Goal: Information Seeking & Learning: Find specific fact

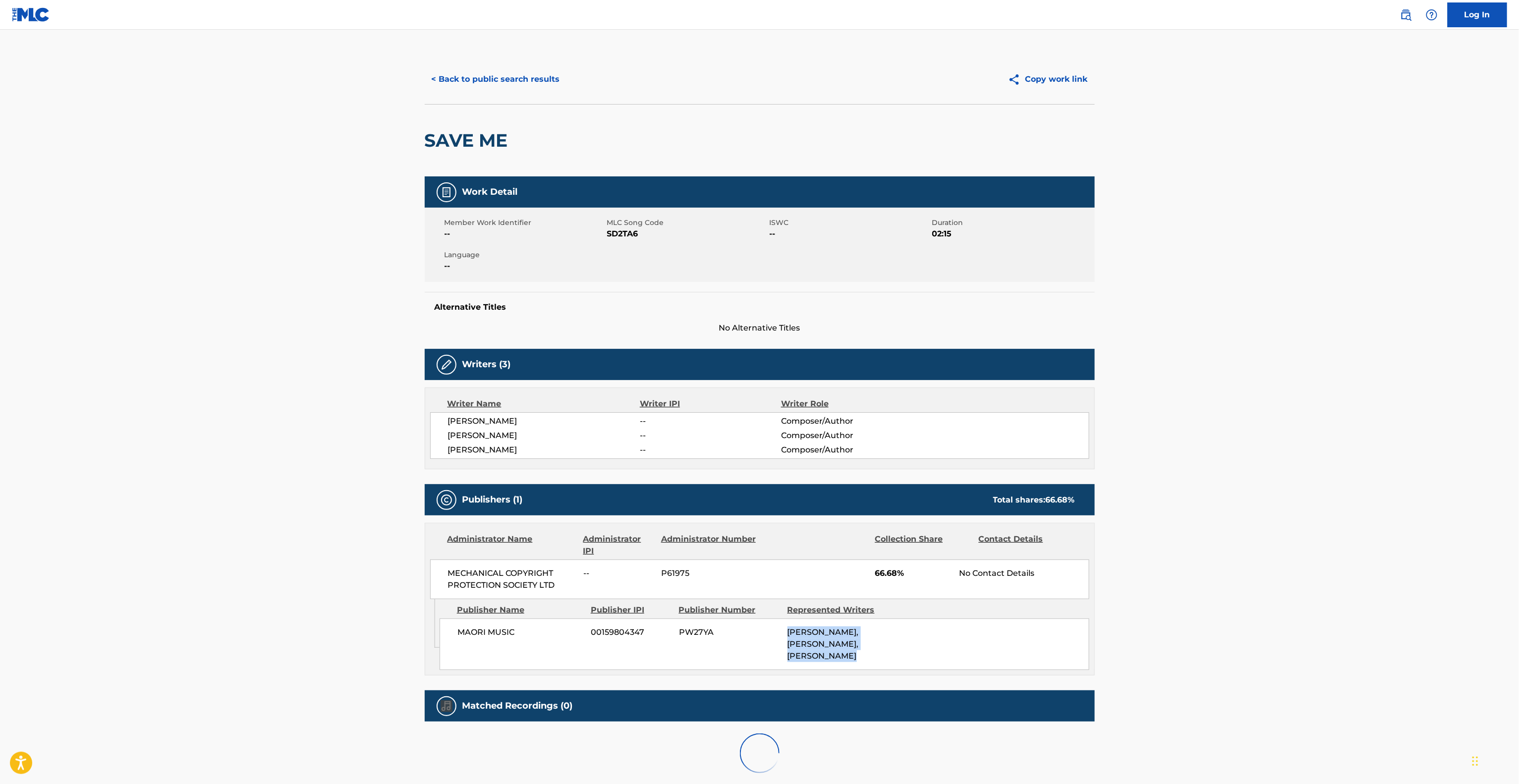
click at [763, 670] on div "MAORI MUSIC 00159804347 PW27YA [PERSON_NAME], [PERSON_NAME], [PERSON_NAME]" at bounding box center [765, 644] width 650 height 51
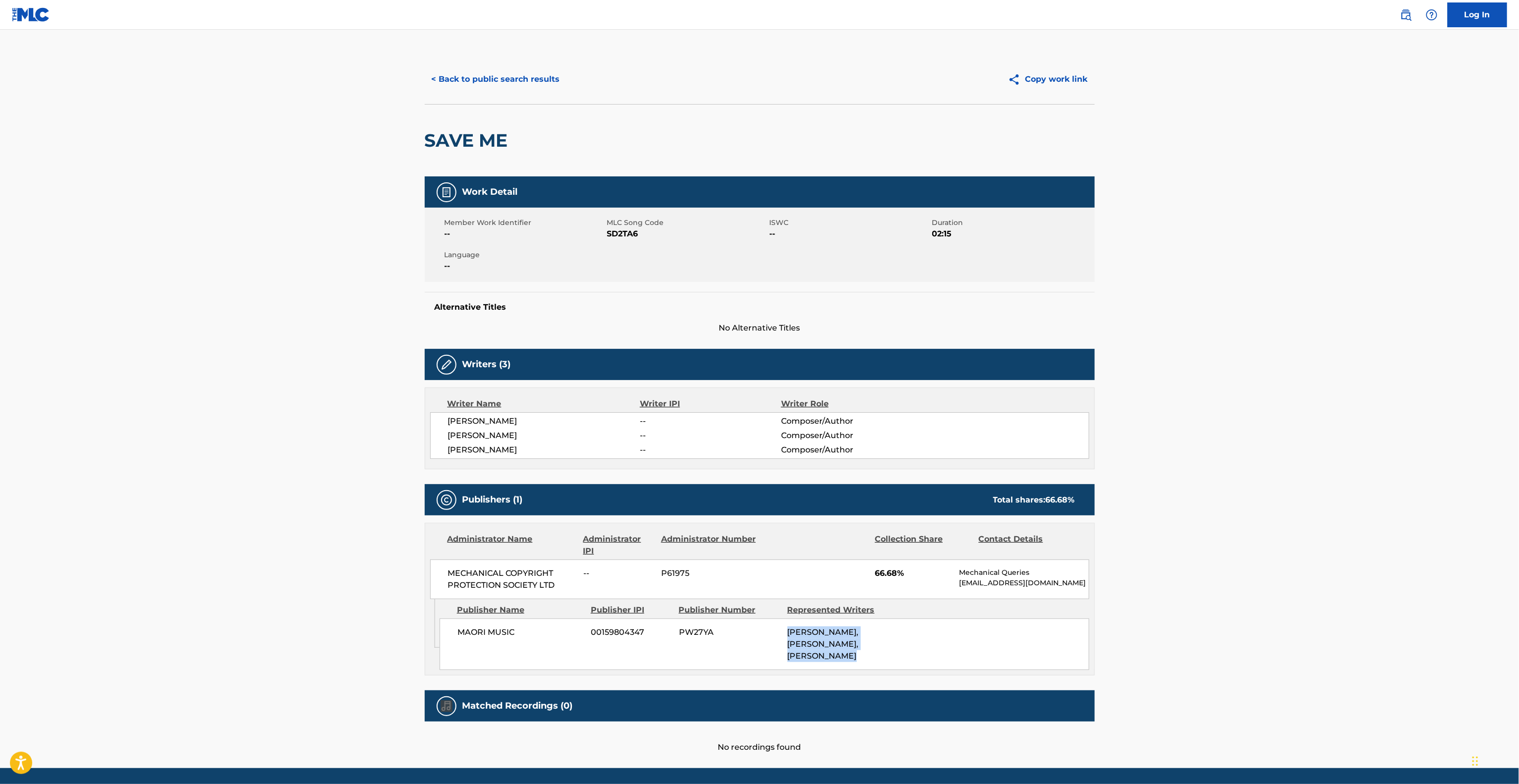
click at [763, 670] on div "MAORI MUSIC 00159804347 PW27YA [PERSON_NAME], [PERSON_NAME], [PERSON_NAME]" at bounding box center [765, 644] width 650 height 51
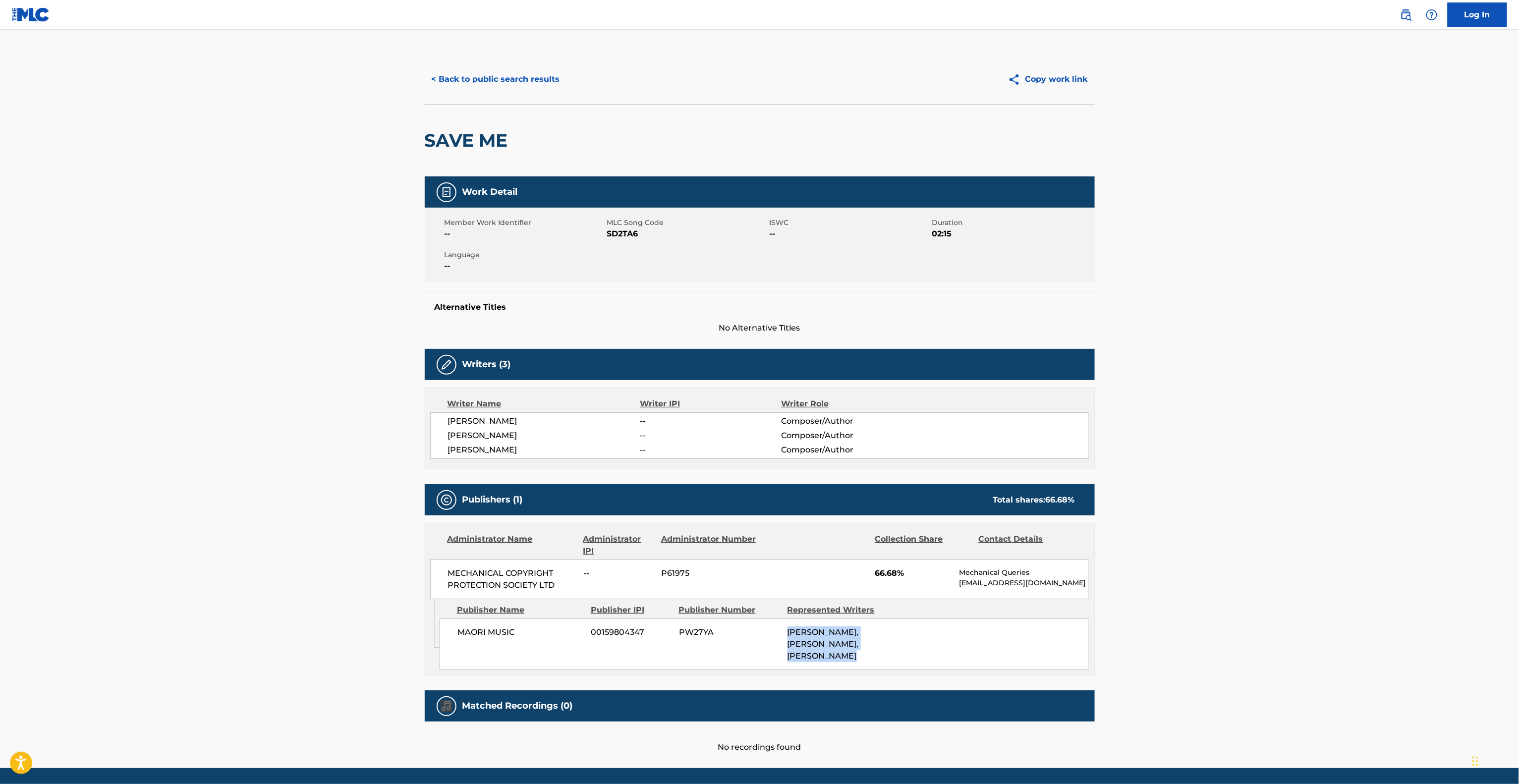
click at [763, 670] on div "MAORI MUSIC 00159804347 PW27YA [PERSON_NAME], [PERSON_NAME], [PERSON_NAME]" at bounding box center [765, 644] width 650 height 51
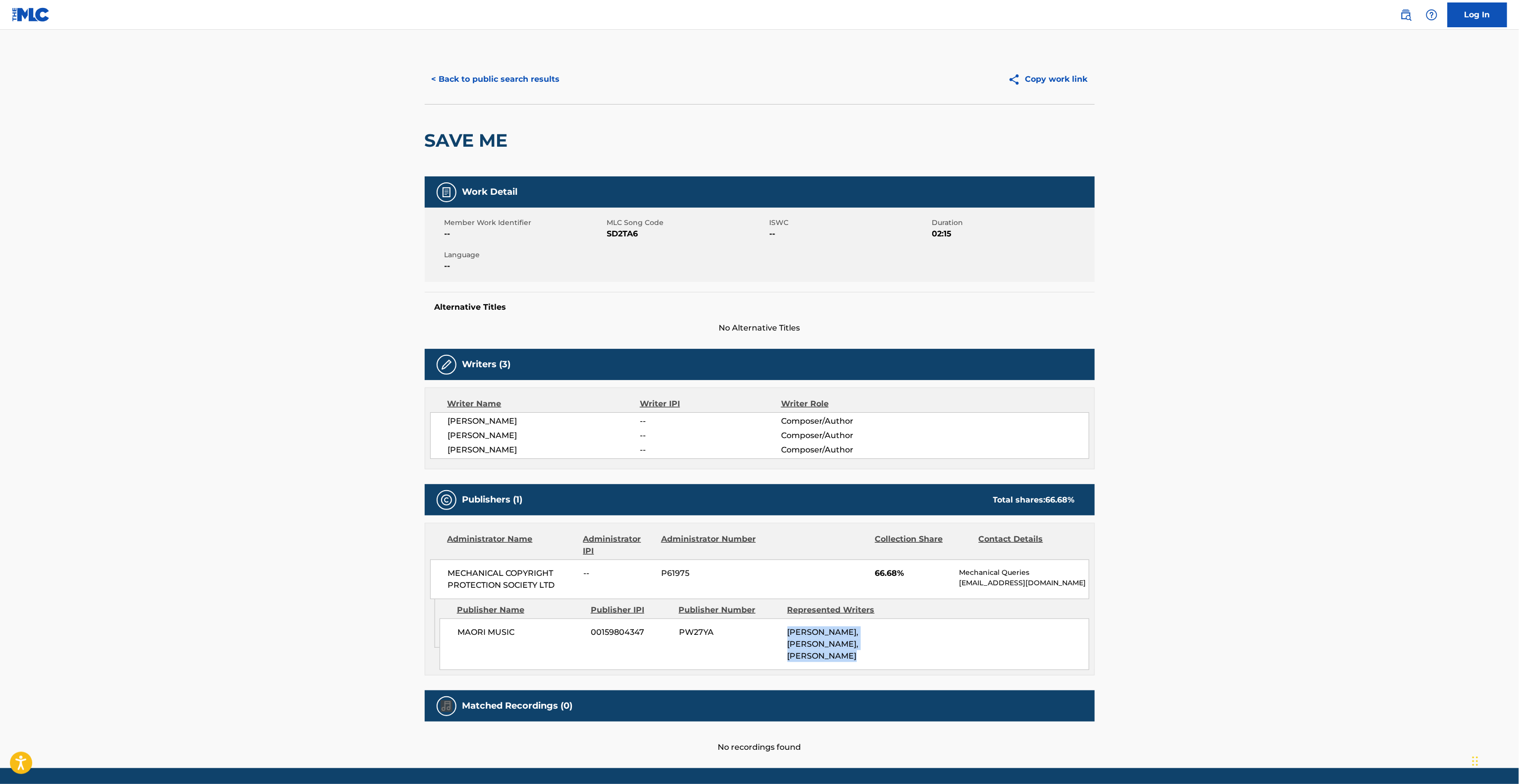
click at [763, 670] on div "MAORI MUSIC 00159804347 PW27YA [PERSON_NAME], [PERSON_NAME], [PERSON_NAME]" at bounding box center [765, 644] width 650 height 51
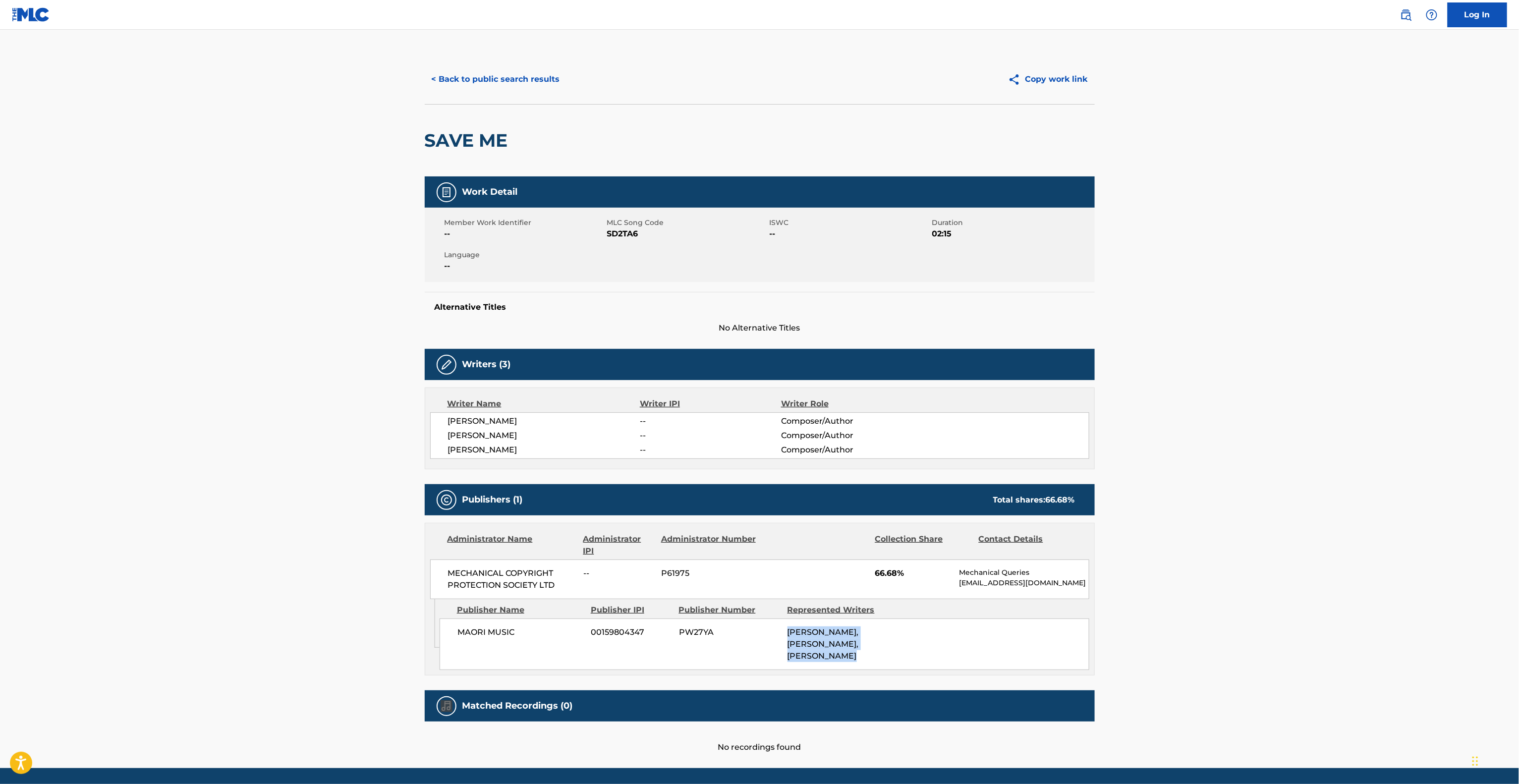
click at [763, 670] on div "MAORI MUSIC 00159804347 PW27YA [PERSON_NAME], [PERSON_NAME], [PERSON_NAME]" at bounding box center [765, 644] width 650 height 51
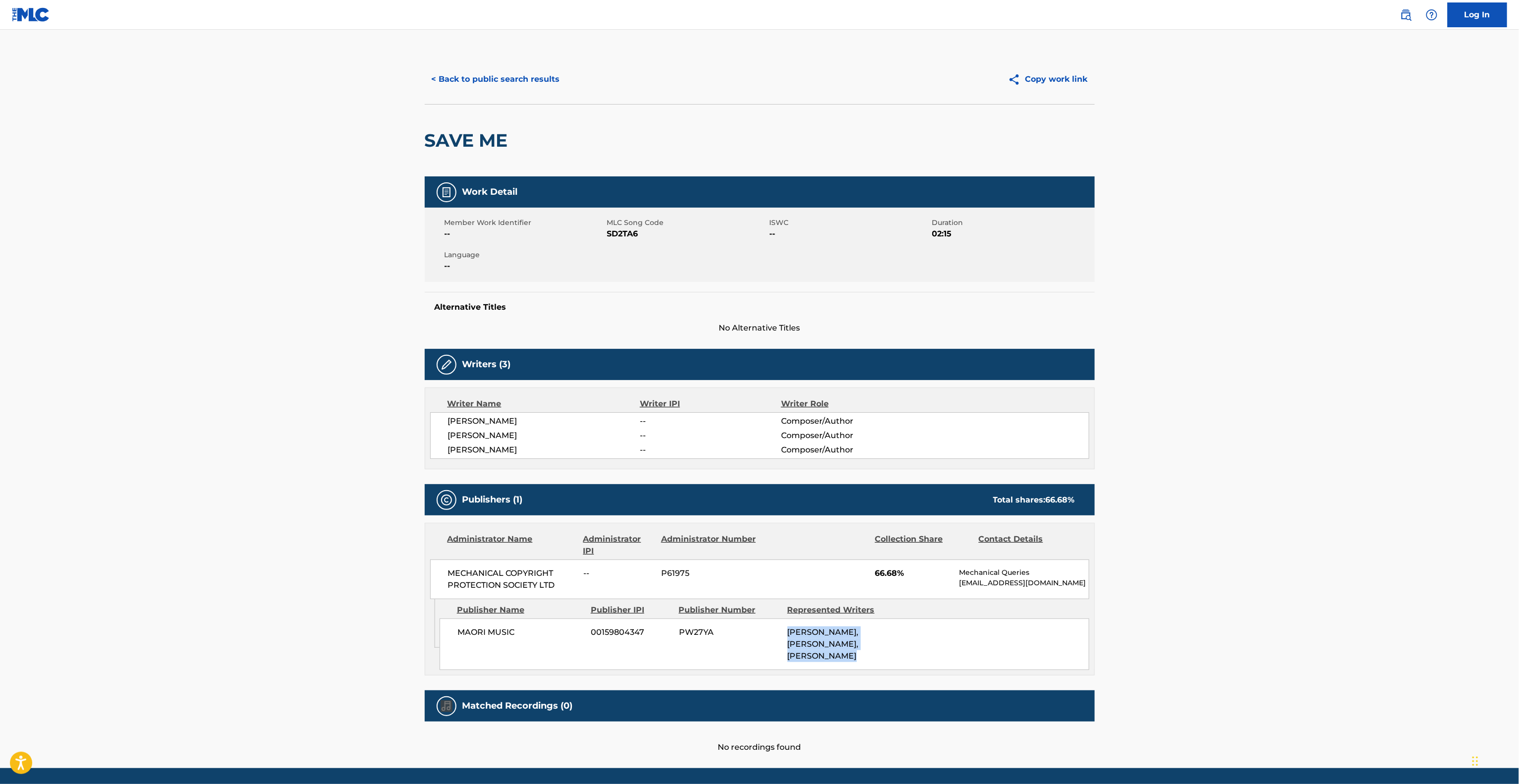
click at [763, 670] on div "MAORI MUSIC 00159804347 PW27YA [PERSON_NAME], [PERSON_NAME], [PERSON_NAME]" at bounding box center [765, 644] width 650 height 51
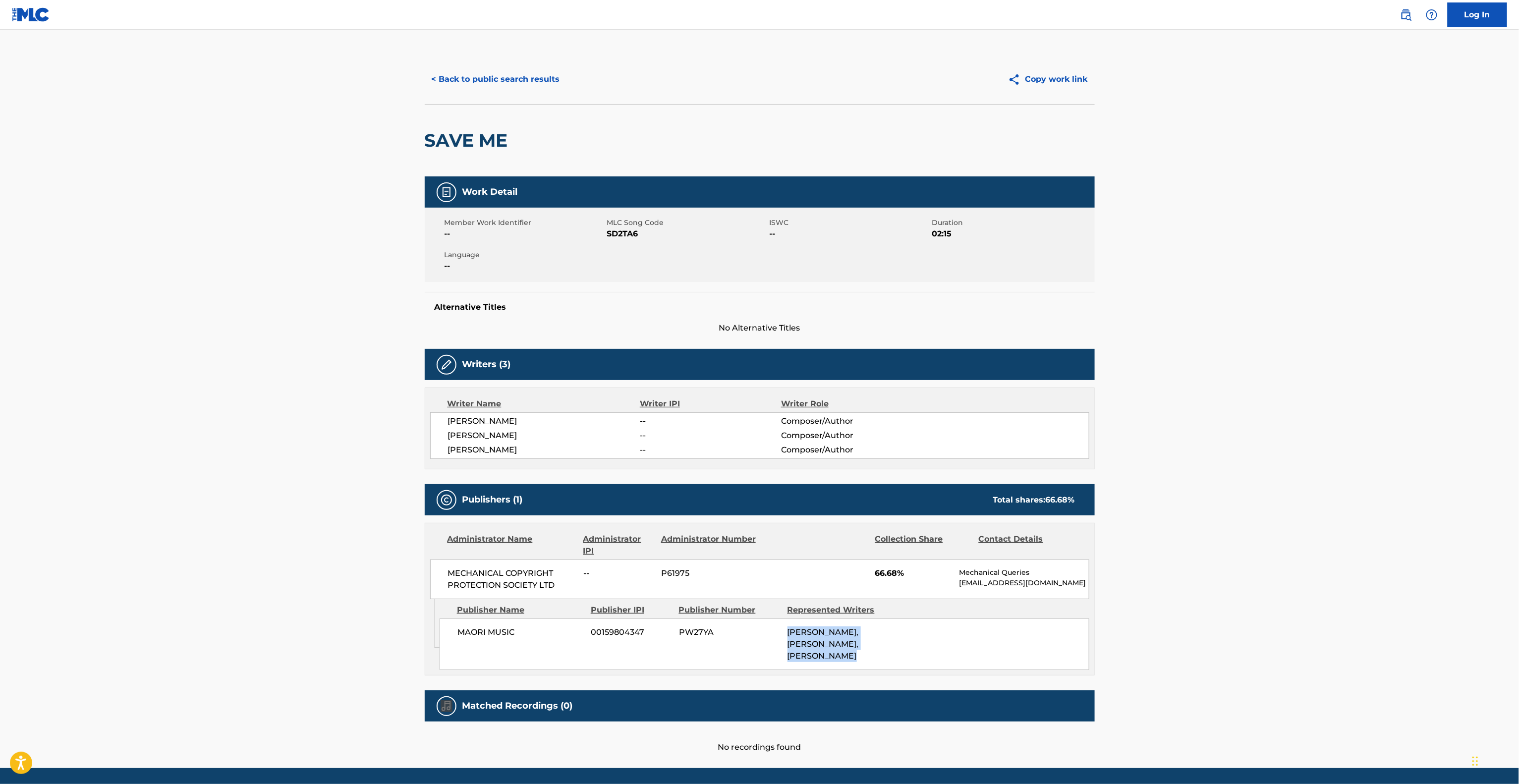
click at [763, 670] on div "MAORI MUSIC 00159804347 PW27YA [PERSON_NAME], [PERSON_NAME], [PERSON_NAME]" at bounding box center [765, 644] width 650 height 51
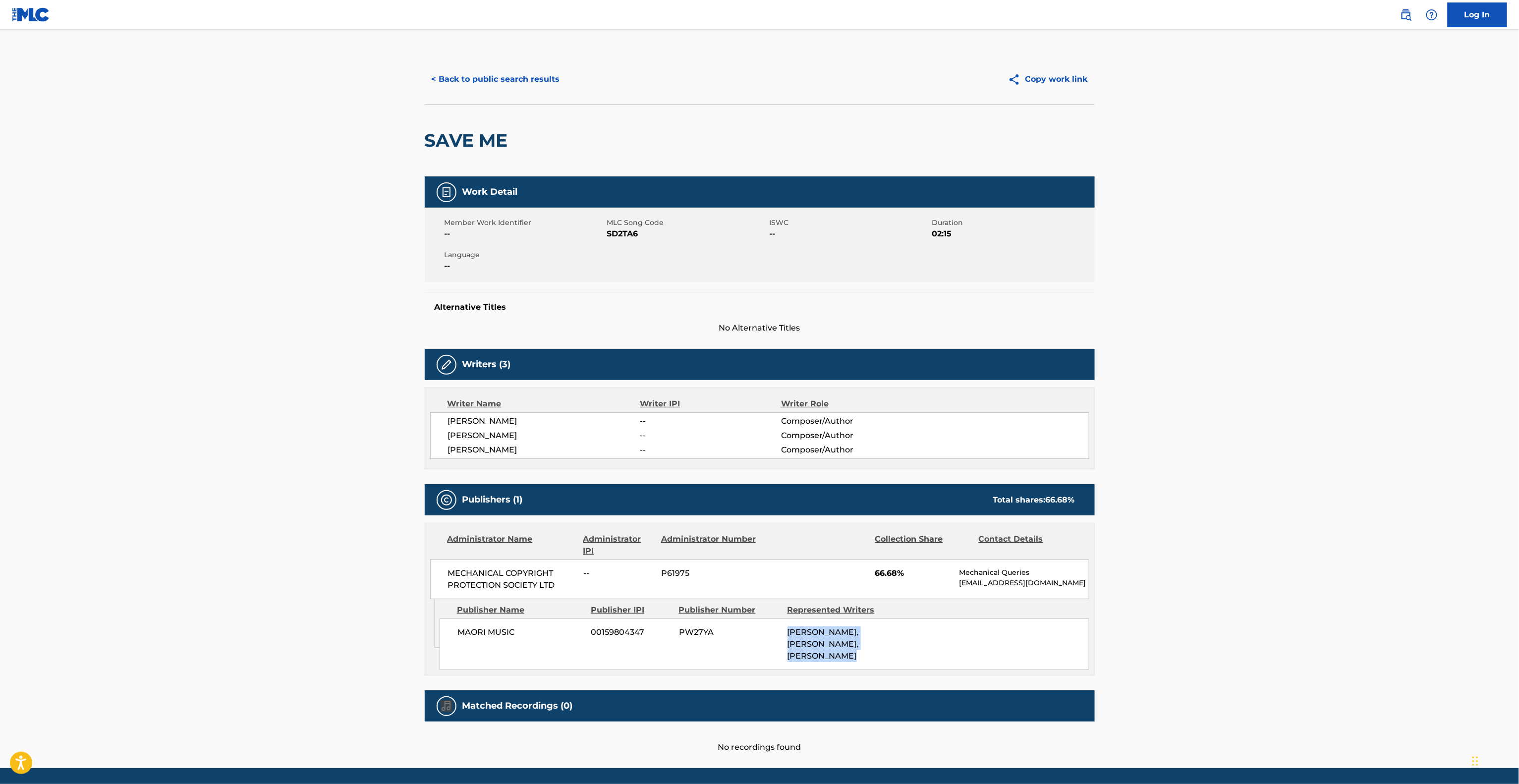
click at [763, 670] on div "MAORI MUSIC 00159804347 PW27YA [PERSON_NAME], [PERSON_NAME], [PERSON_NAME]" at bounding box center [765, 644] width 650 height 51
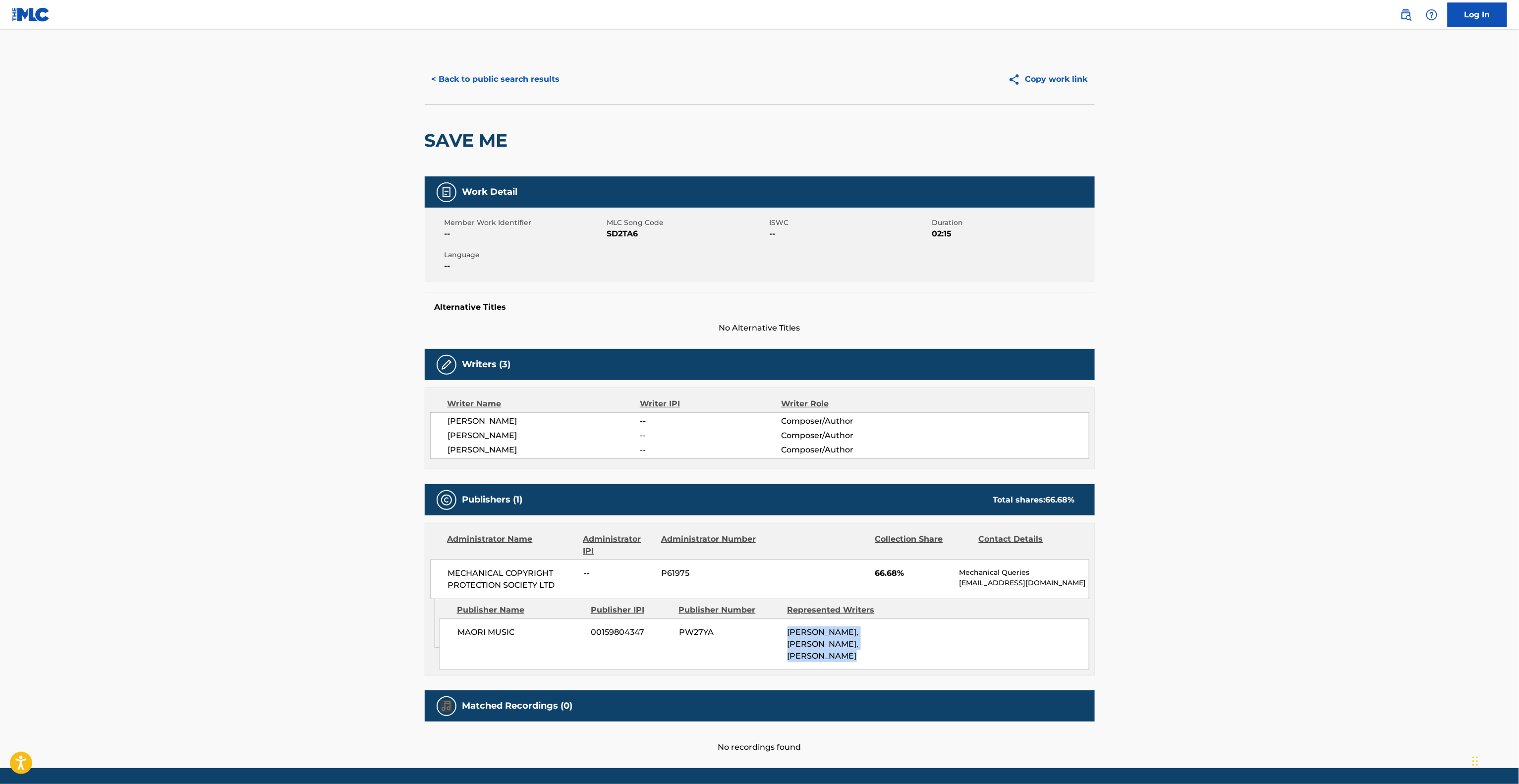
click at [763, 670] on div "MAORI MUSIC 00159804347 PW27YA [PERSON_NAME], [PERSON_NAME], [PERSON_NAME]" at bounding box center [765, 644] width 650 height 51
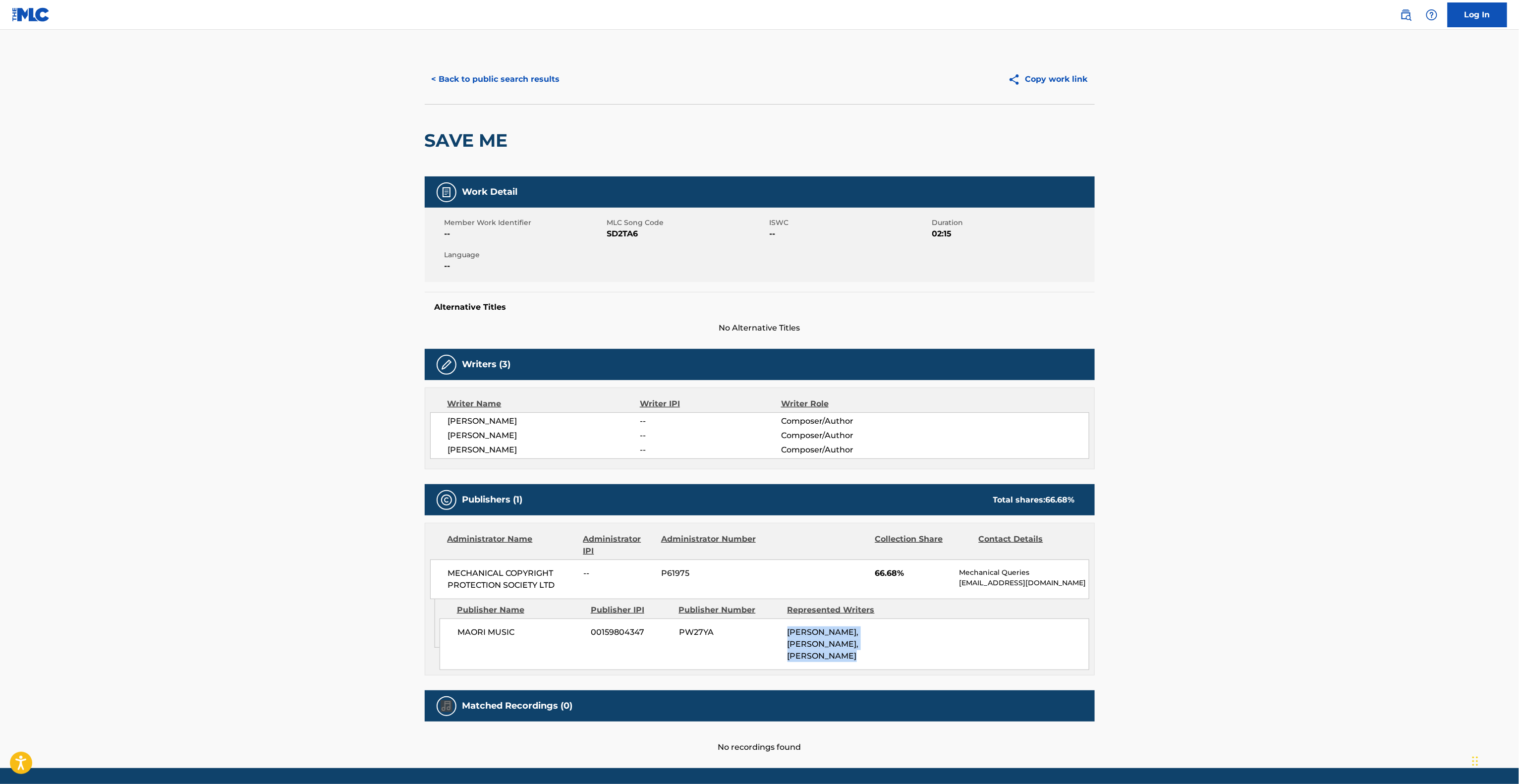
click at [763, 670] on div "MAORI MUSIC 00159804347 PW27YA [PERSON_NAME], [PERSON_NAME], [PERSON_NAME]" at bounding box center [765, 644] width 650 height 51
click at [1202, 555] on main "< Back to public search results Copy work link SAVE ME Work Detail Member Work …" at bounding box center [759, 399] width 1519 height 738
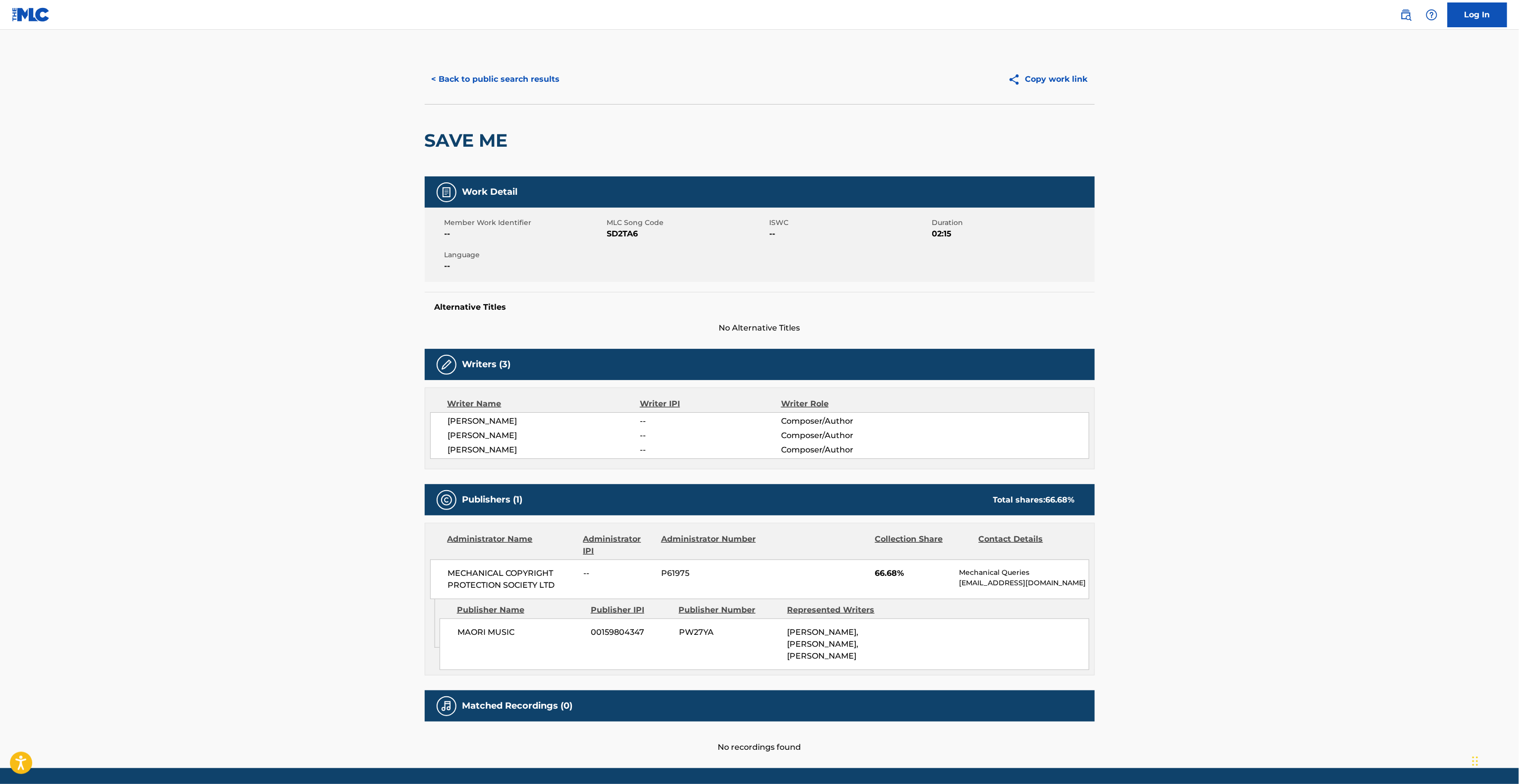
click at [1200, 556] on main "< Back to public search results Copy work link SAVE ME Work Detail Member Work …" at bounding box center [759, 399] width 1519 height 738
click at [1190, 588] on main "< Back to public search results Copy work link SAVE ME Work Detail Member Work …" at bounding box center [759, 399] width 1519 height 738
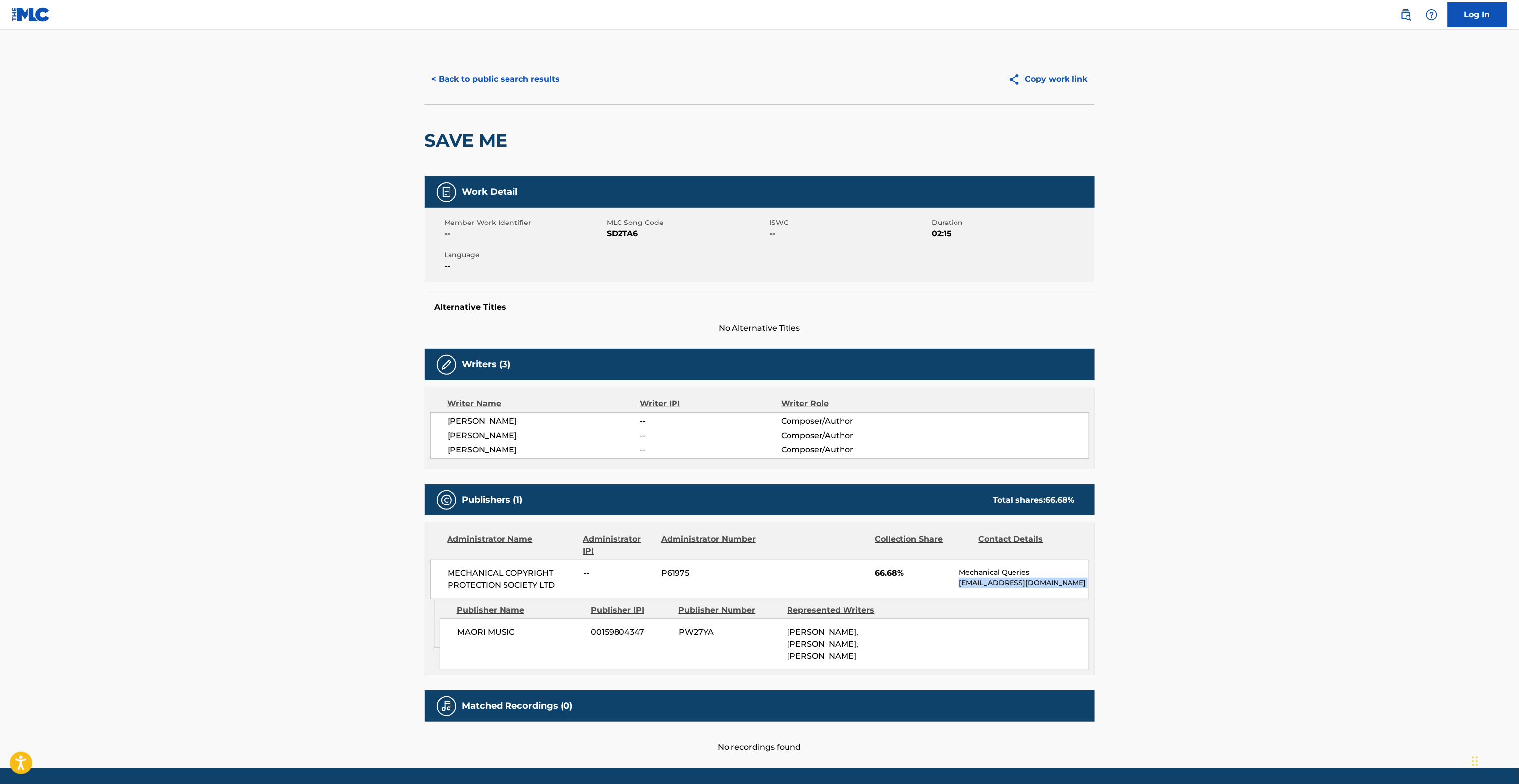
click at [1190, 588] on main "< Back to public search results Copy work link SAVE ME Work Detail Member Work …" at bounding box center [759, 399] width 1519 height 738
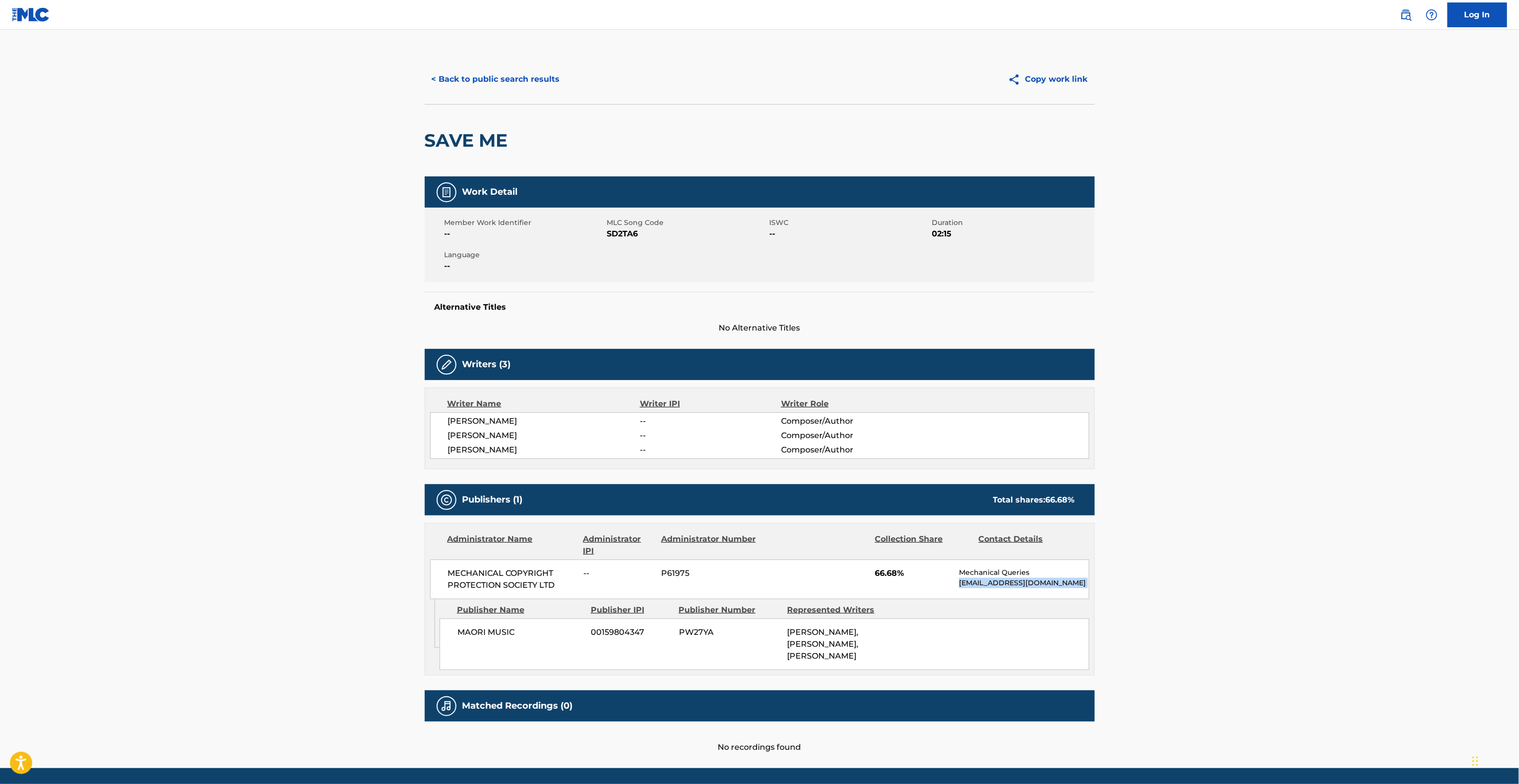
click at [1190, 588] on main "< Back to public search results Copy work link SAVE ME Work Detail Member Work …" at bounding box center [759, 399] width 1519 height 738
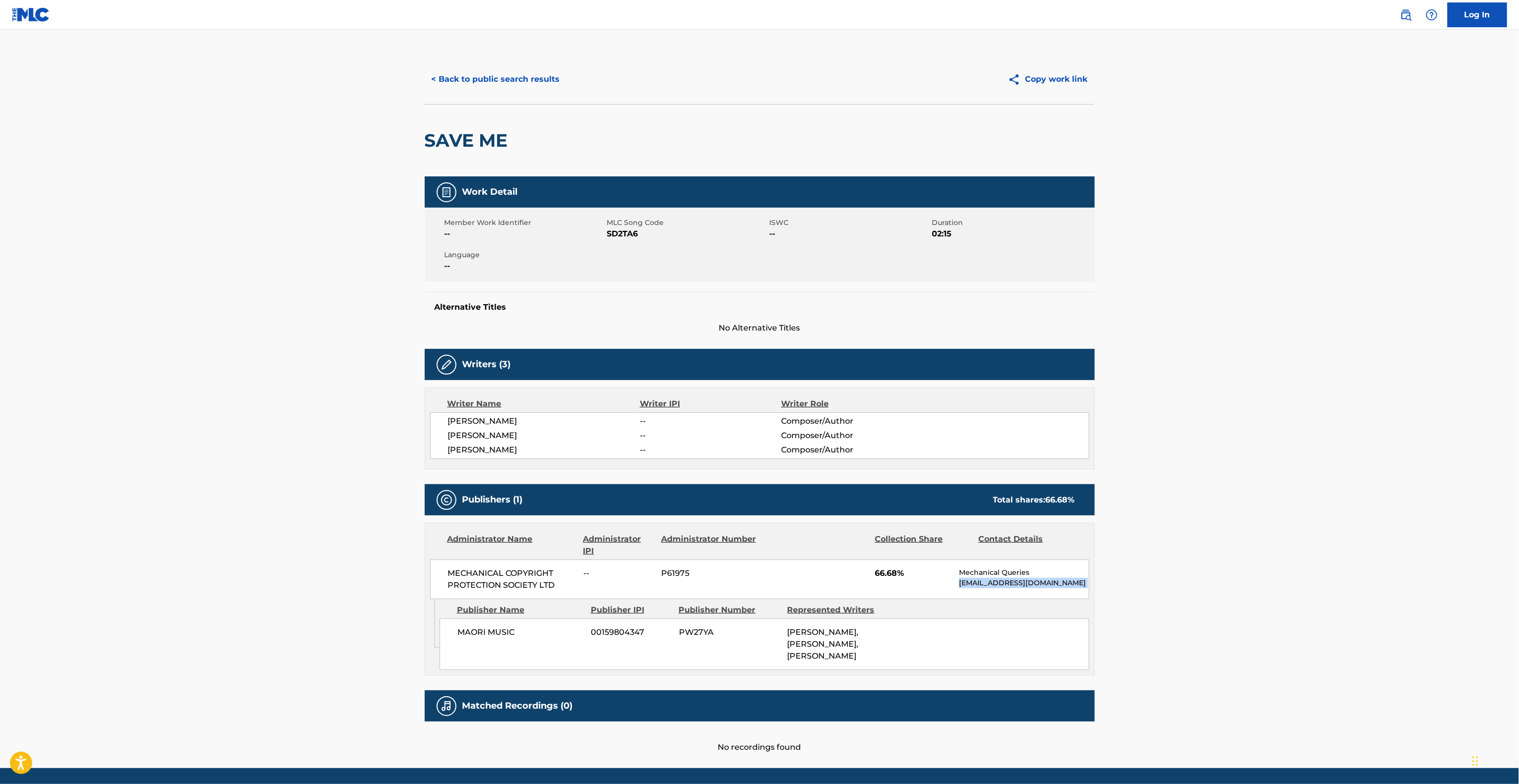
click at [1190, 590] on main "< Back to public search results Copy work link SAVE ME Work Detail Member Work …" at bounding box center [759, 399] width 1519 height 738
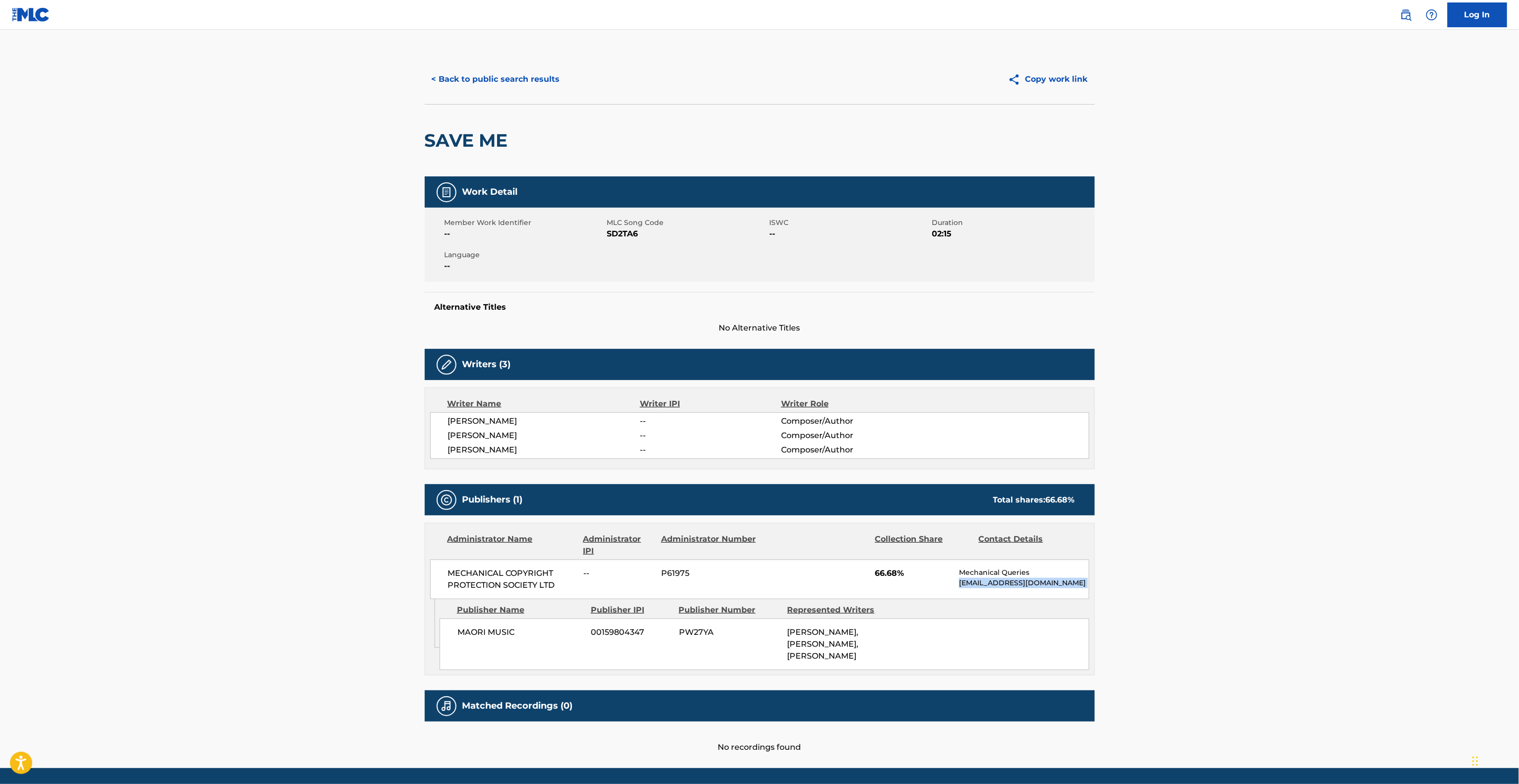
click at [1190, 590] on main "< Back to public search results Copy work link SAVE ME Work Detail Member Work …" at bounding box center [759, 399] width 1519 height 738
click at [1186, 593] on main "< Back to public search results Copy work link SAVE ME Work Detail Member Work …" at bounding box center [759, 399] width 1519 height 738
click at [1185, 594] on main "< Back to public search results Copy work link SAVE ME Work Detail Member Work …" at bounding box center [759, 399] width 1519 height 738
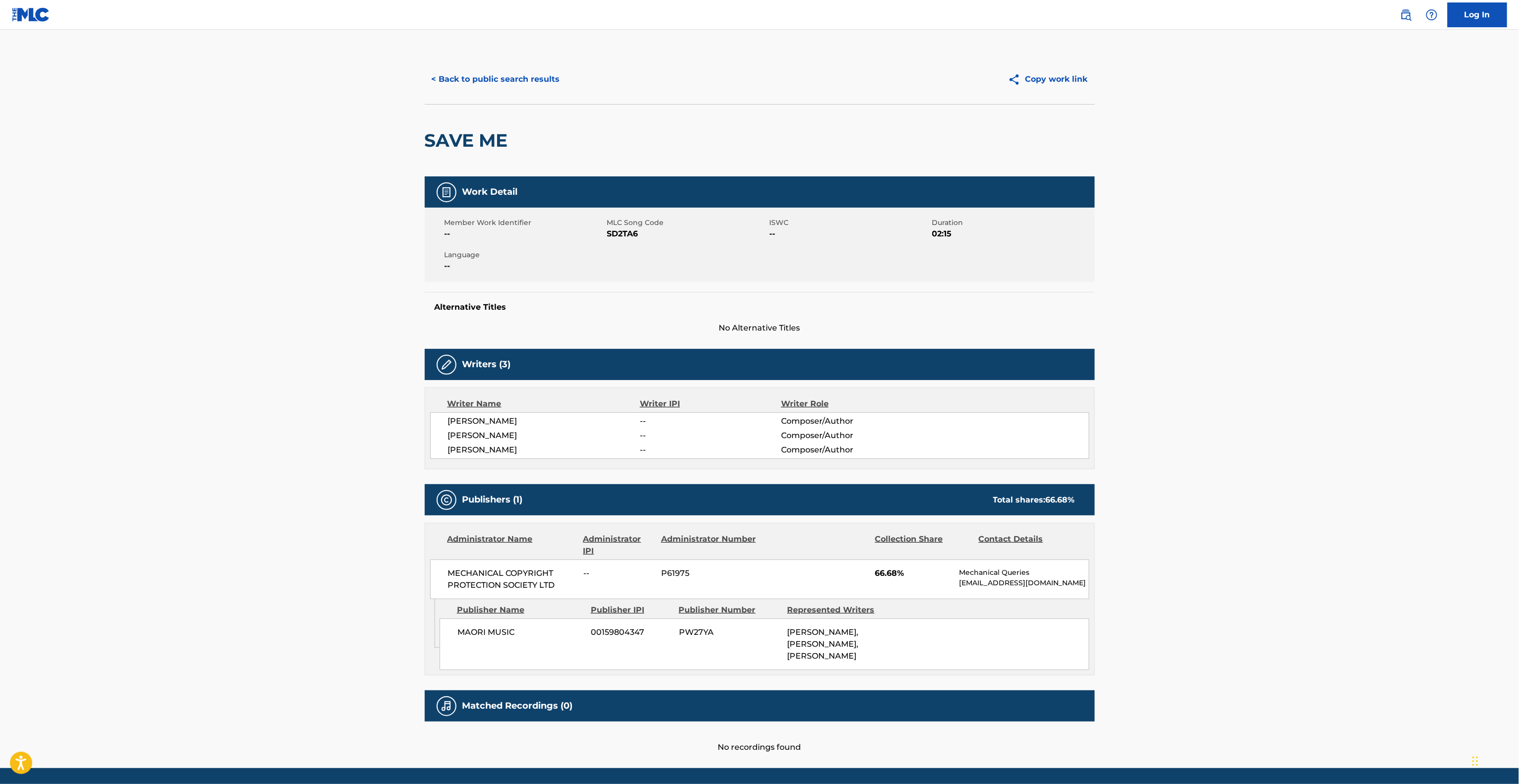
click at [1222, 585] on main "< Back to public search results Copy work link SAVE ME Work Detail Member Work …" at bounding box center [759, 399] width 1519 height 738
click at [1224, 582] on main "< Back to public search results Copy work link SAVE ME Work Detail Member Work …" at bounding box center [759, 399] width 1519 height 738
click at [1224, 583] on main "< Back to public search results Copy work link SAVE ME Work Detail Member Work …" at bounding box center [759, 399] width 1519 height 738
click at [1229, 582] on main "< Back to public search results Copy work link SAVE ME Work Detail Member Work …" at bounding box center [759, 399] width 1519 height 738
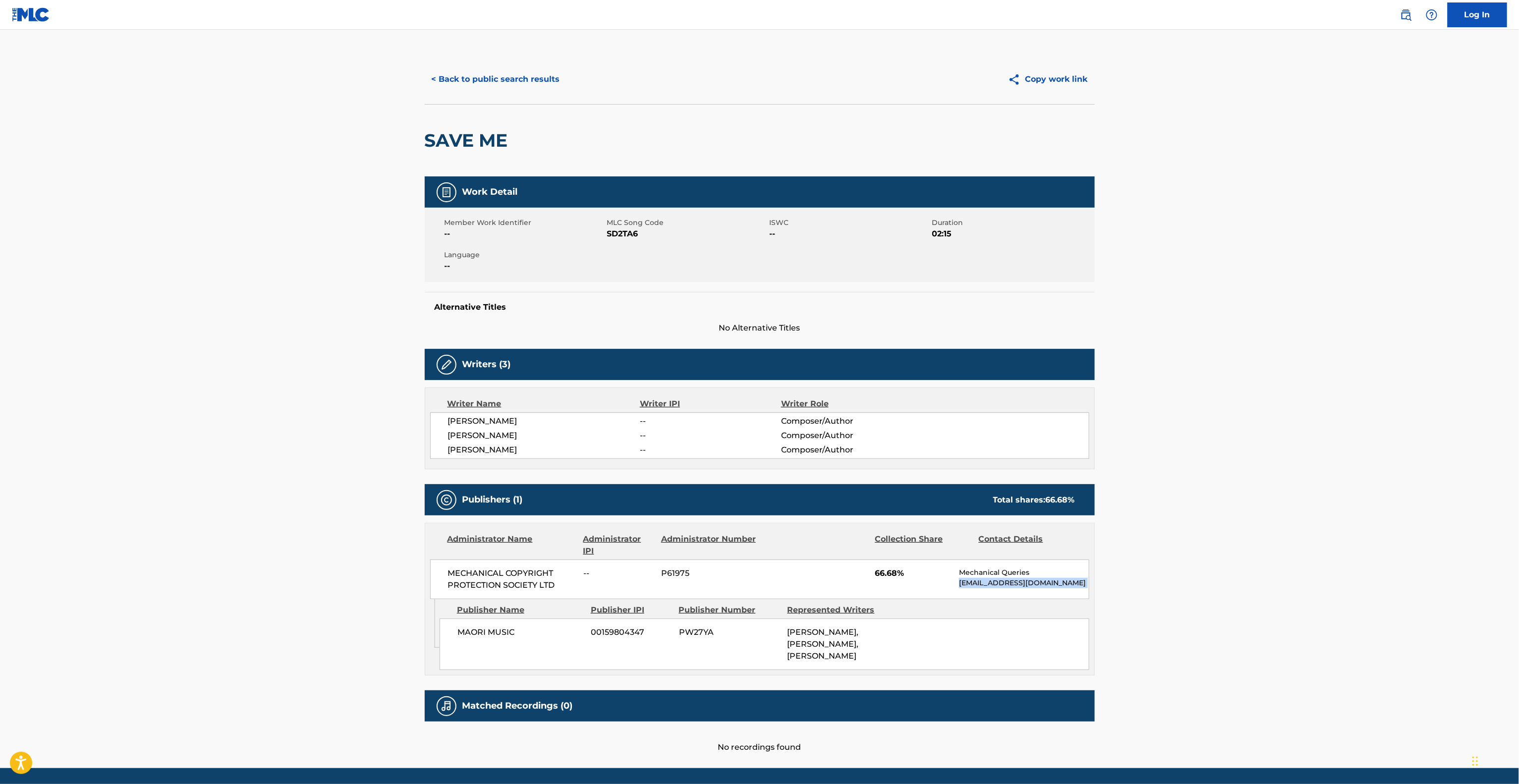
click at [1229, 582] on main "< Back to public search results Copy work link SAVE ME Work Detail Member Work …" at bounding box center [759, 399] width 1519 height 738
click at [1236, 588] on main "< Back to public search results Copy work link SAVE ME Work Detail Member Work …" at bounding box center [759, 399] width 1519 height 738
click at [1233, 588] on main "< Back to public search results Copy work link SAVE ME Work Detail Member Work …" at bounding box center [759, 399] width 1519 height 738
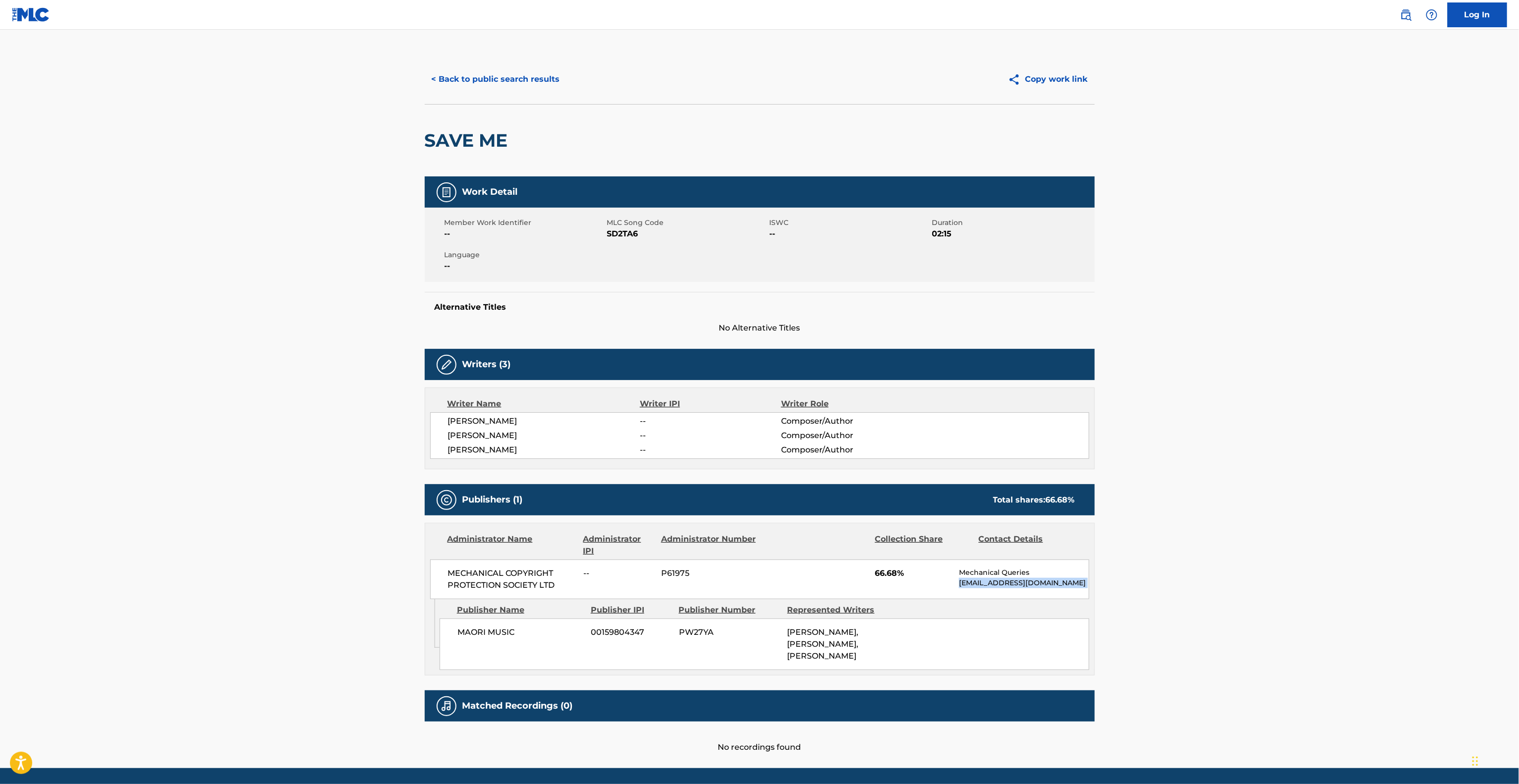
click at [1233, 590] on main "< Back to public search results Copy work link SAVE ME Work Detail Member Work …" at bounding box center [759, 399] width 1519 height 738
click at [1230, 590] on main "< Back to public search results Copy work link SAVE ME Work Detail Member Work …" at bounding box center [759, 399] width 1519 height 738
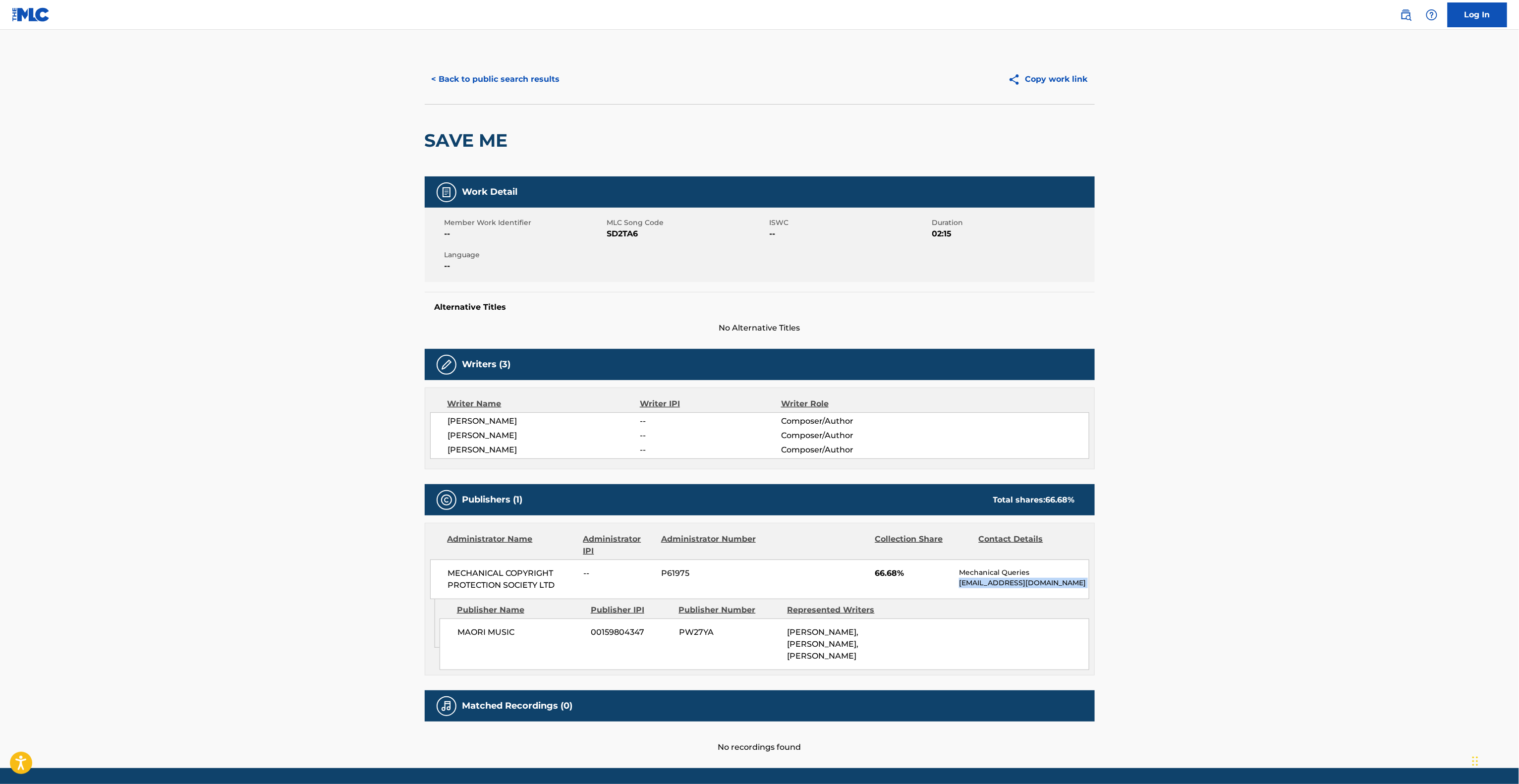
click at [1230, 590] on main "< Back to public search results Copy work link SAVE ME Work Detail Member Work …" at bounding box center [759, 399] width 1519 height 738
click at [1229, 590] on main "< Back to public search results Copy work link SAVE ME Work Detail Member Work …" at bounding box center [759, 399] width 1519 height 738
click at [1227, 592] on main "< Back to public search results Copy work link SAVE ME Work Detail Member Work …" at bounding box center [759, 399] width 1519 height 738
click at [1239, 567] on main "< Back to public search results Copy work link SAVE ME Work Detail Member Work …" at bounding box center [759, 399] width 1519 height 738
click at [1238, 567] on main "< Back to public search results Copy work link SAVE ME Work Detail Member Work …" at bounding box center [759, 399] width 1519 height 738
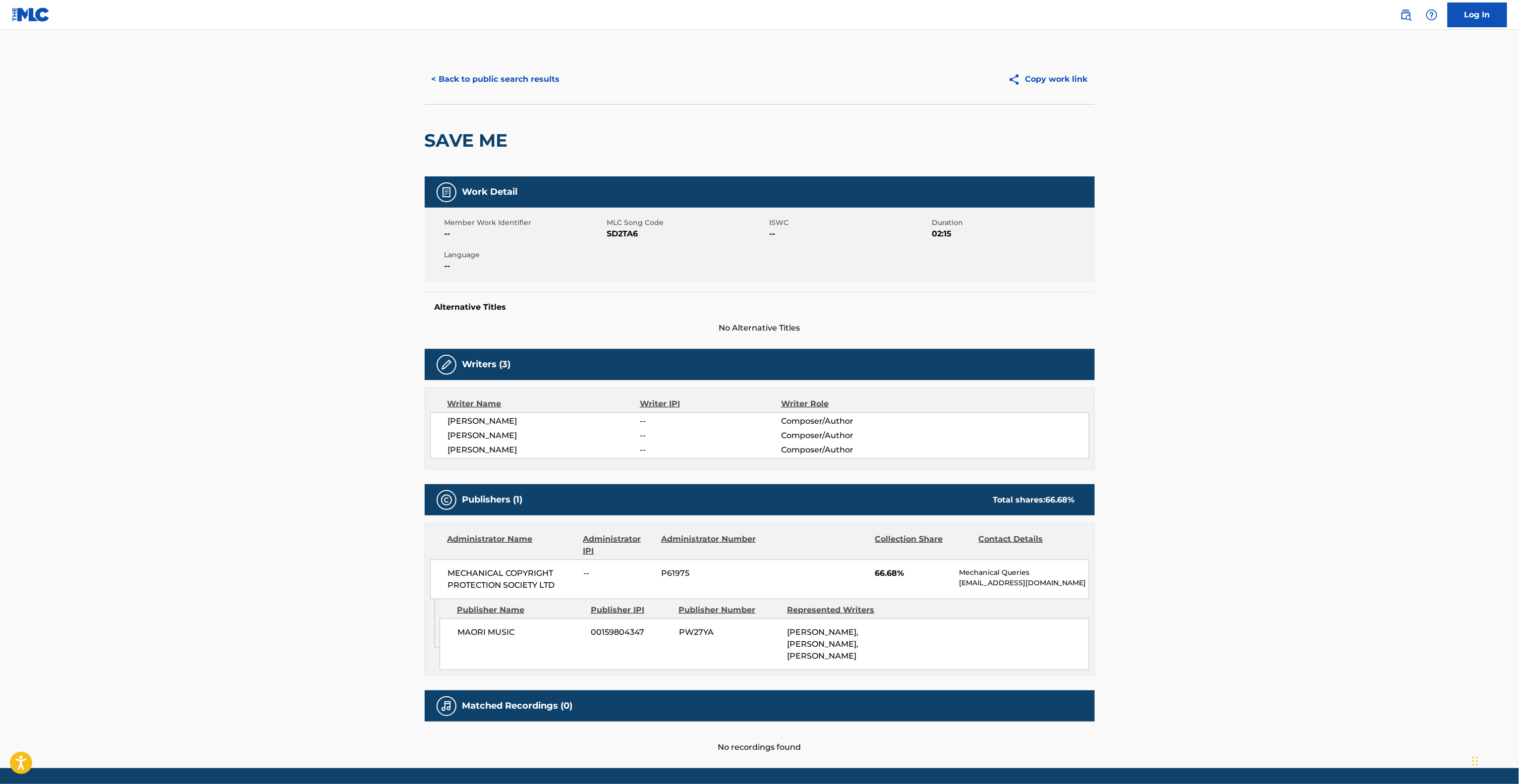
drag, startPoint x: 1238, startPoint y: 567, endPoint x: 1227, endPoint y: 579, distance: 16.3
click at [1229, 578] on main "< Back to public search results Copy work link SAVE ME Work Detail Member Work …" at bounding box center [759, 399] width 1519 height 738
drag, startPoint x: 1215, startPoint y: 585, endPoint x: 1159, endPoint y: 602, distance: 58.5
click at [1203, 590] on main "< Back to public search results Copy work link SAVE ME Work Detail Member Work …" at bounding box center [759, 399] width 1519 height 738
click at [1161, 602] on main "< Back to public search results Copy work link SAVE ME Work Detail Member Work …" at bounding box center [759, 399] width 1519 height 738
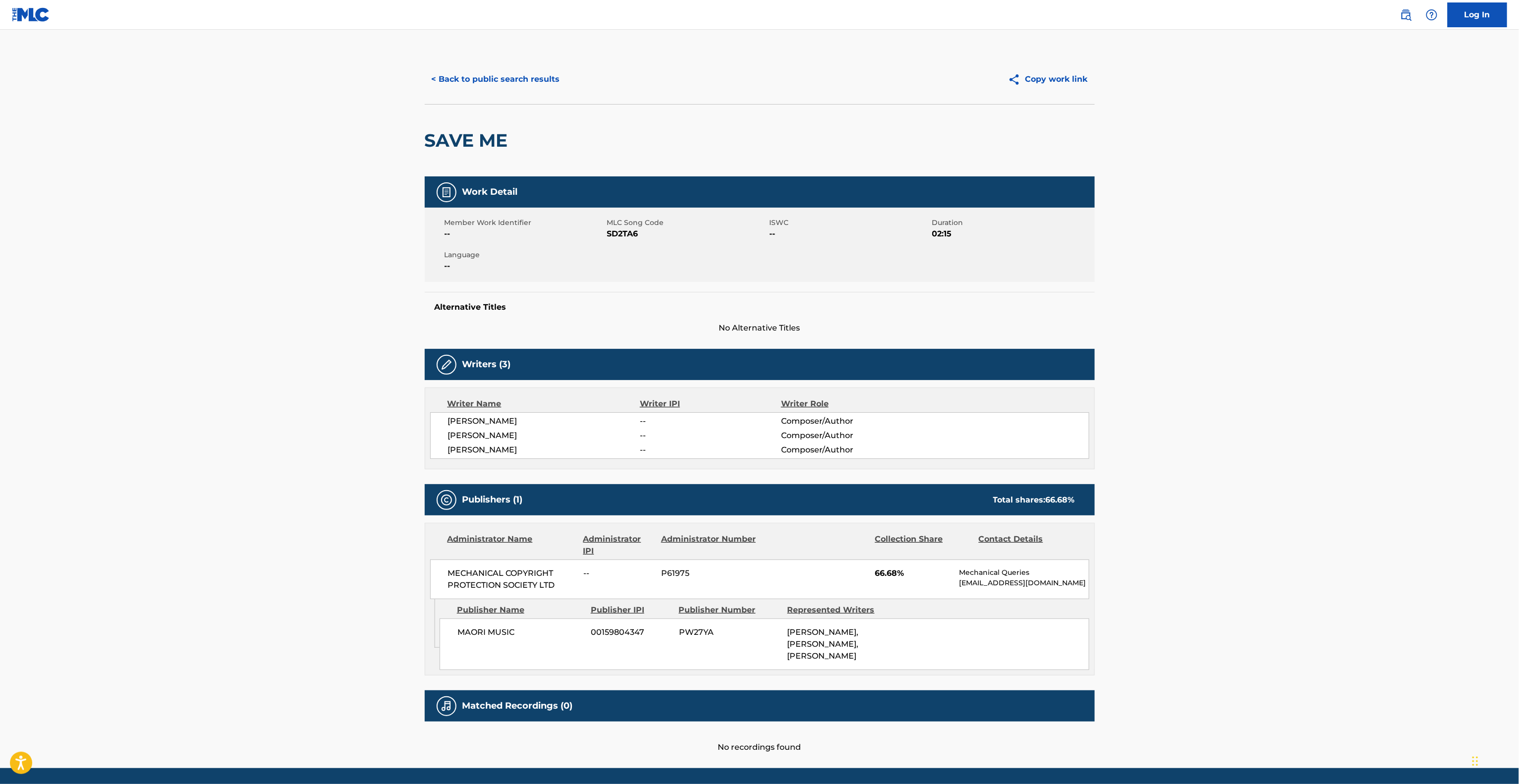
click at [1150, 603] on main "< Back to public search results Copy work link SAVE ME Work Detail Member Work …" at bounding box center [759, 399] width 1519 height 738
click at [1147, 603] on main "< Back to public search results Copy work link SAVE ME Work Detail Member Work …" at bounding box center [759, 399] width 1519 height 738
click at [1168, 578] on main "< Back to public search results Copy work link SAVE ME Work Detail Member Work …" at bounding box center [759, 399] width 1519 height 738
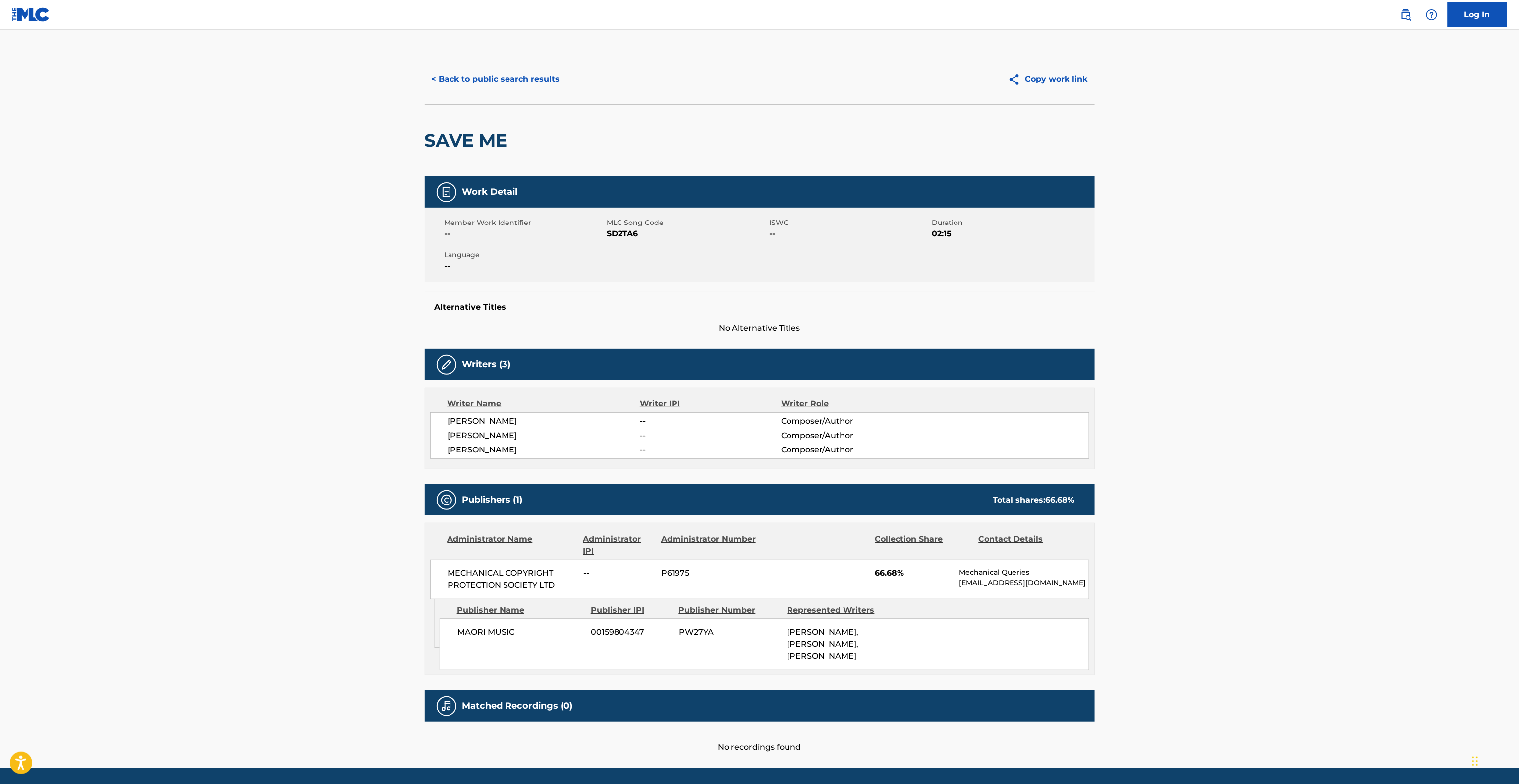
click at [1236, 550] on main "< Back to public search results Copy work link SAVE ME Work Detail Member Work …" at bounding box center [759, 399] width 1519 height 738
click at [1231, 560] on main "< Back to public search results Copy work link SAVE ME Work Detail Member Work …" at bounding box center [759, 399] width 1519 height 738
drag, startPoint x: 1231, startPoint y: 560, endPoint x: 1227, endPoint y: 566, distance: 7.2
click at [1231, 560] on main "< Back to public search results Copy work link SAVE ME Work Detail Member Work …" at bounding box center [759, 399] width 1519 height 738
click at [1227, 565] on main "< Back to public search results Copy work link SAVE ME Work Detail Member Work …" at bounding box center [759, 399] width 1519 height 738
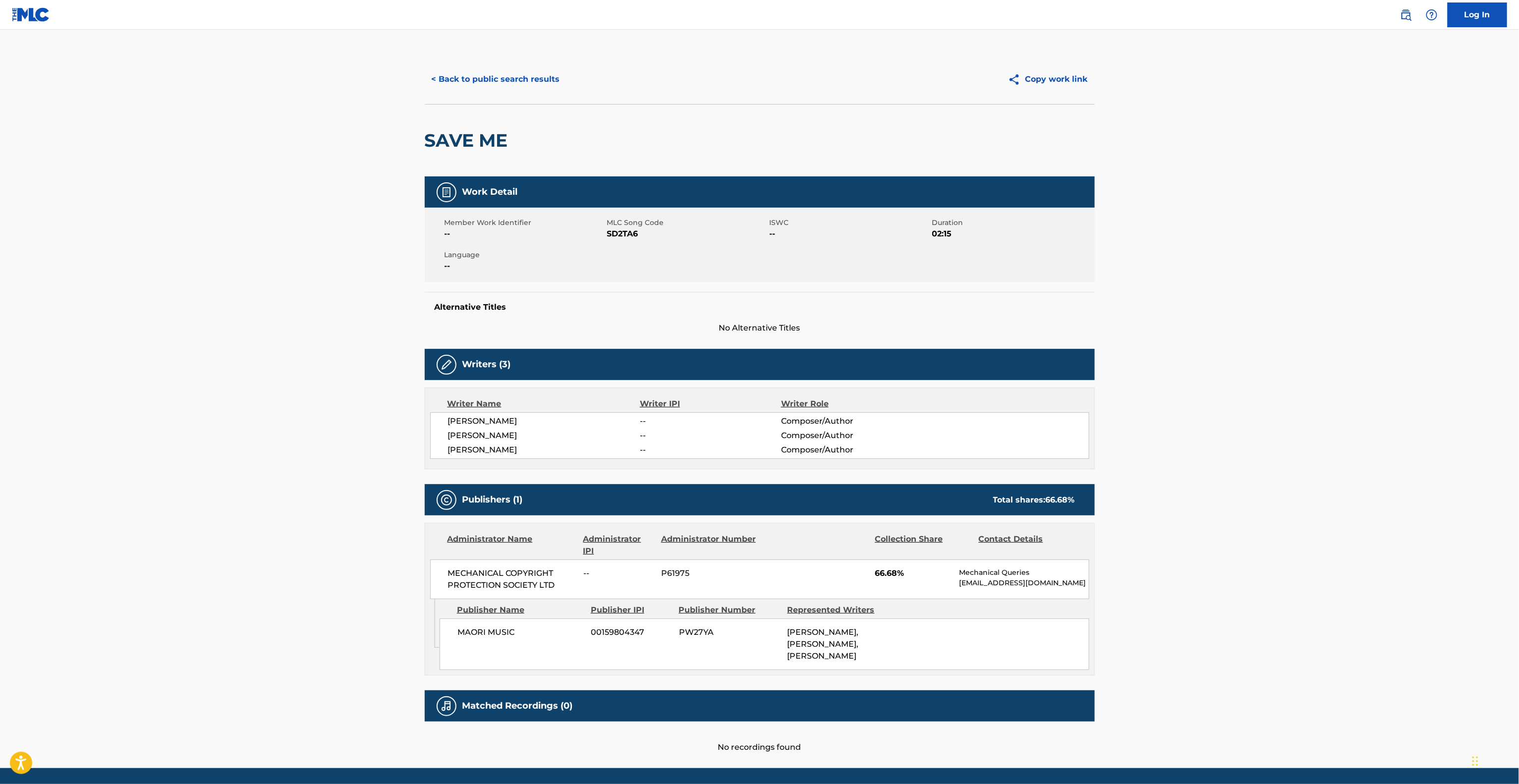
click at [1227, 566] on main "< Back to public search results Copy work link SAVE ME Work Detail Member Work …" at bounding box center [759, 399] width 1519 height 738
drag, startPoint x: 1227, startPoint y: 566, endPoint x: 1220, endPoint y: 572, distance: 9.2
click at [1220, 572] on main "< Back to public search results Copy work link SAVE ME Work Detail Member Work …" at bounding box center [759, 399] width 1519 height 738
click at [1207, 588] on main "< Back to public search results Copy work link SAVE ME Work Detail Member Work …" at bounding box center [759, 399] width 1519 height 738
click at [1207, 592] on main "< Back to public search results Copy work link SAVE ME Work Detail Member Work …" at bounding box center [759, 399] width 1519 height 738
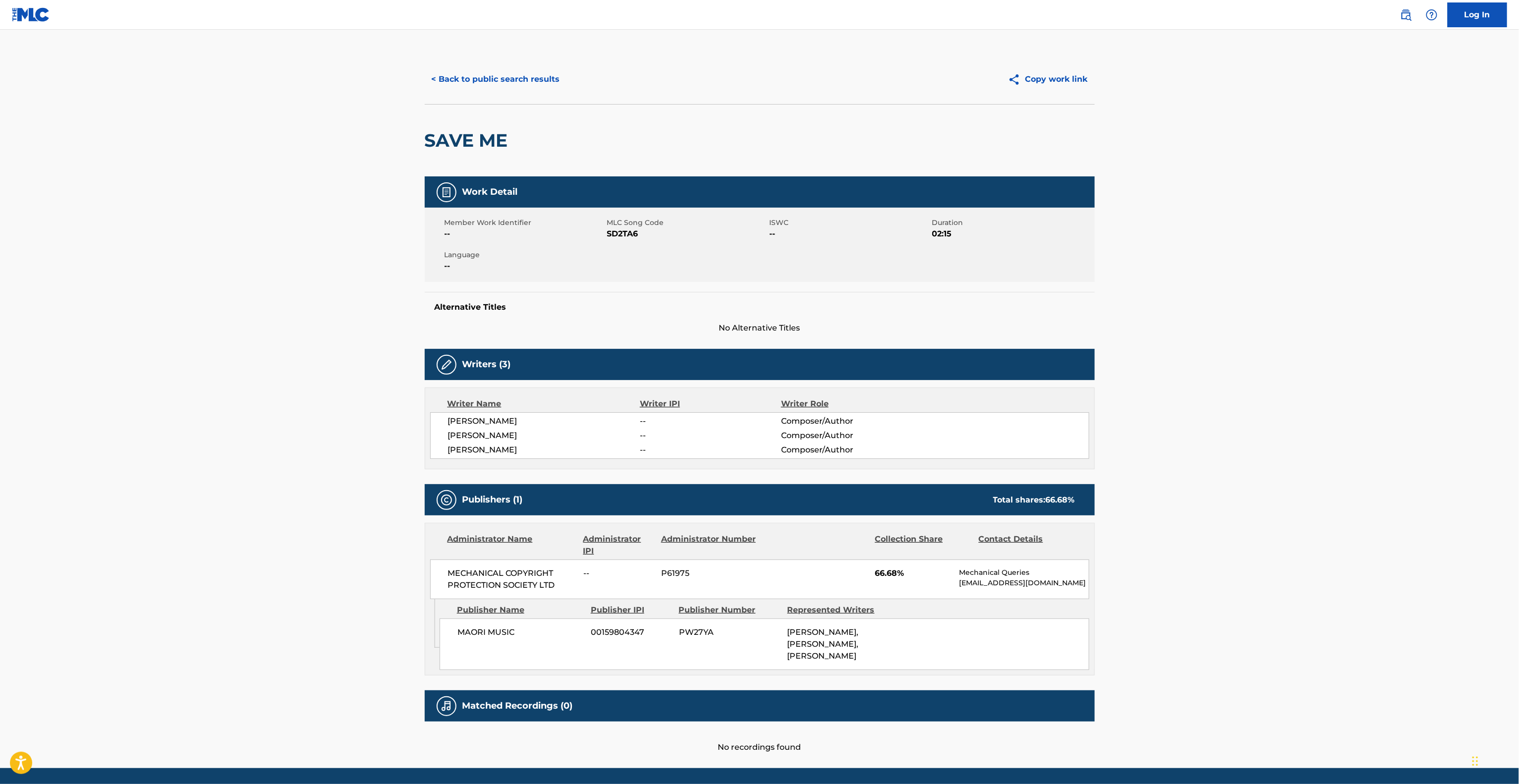
click at [1200, 610] on main "< Back to public search results Copy work link SAVE ME Work Detail Member Work …" at bounding box center [759, 399] width 1519 height 738
drag, startPoint x: 1200, startPoint y: 610, endPoint x: 1195, endPoint y: 623, distance: 13.9
click at [1195, 622] on main "< Back to public search results Copy work link SAVE ME Work Detail Member Work …" at bounding box center [759, 399] width 1519 height 738
click at [1186, 625] on main "< Back to public search results Copy work link SAVE ME Work Detail Member Work …" at bounding box center [759, 399] width 1519 height 738
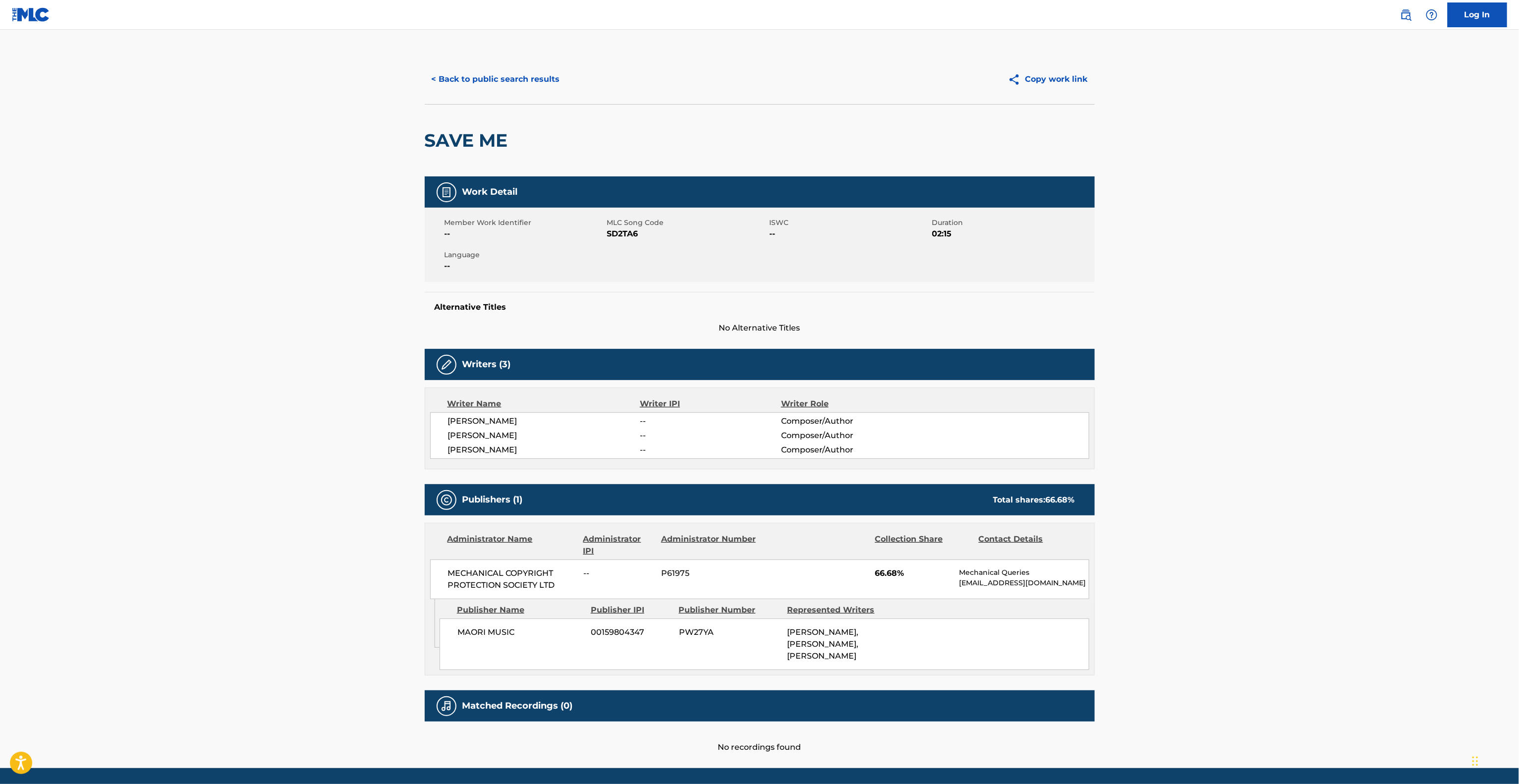
click at [1186, 625] on main "< Back to public search results Copy work link SAVE ME Work Detail Member Work …" at bounding box center [759, 399] width 1519 height 738
drag, startPoint x: 1188, startPoint y: 638, endPoint x: 1188, endPoint y: 644, distance: 6.0
click at [1188, 640] on main "< Back to public search results Copy work link SAVE ME Work Detail Member Work …" at bounding box center [759, 399] width 1519 height 738
click at [1188, 646] on main "< Back to public search results Copy work link SAVE ME Work Detail Member Work …" at bounding box center [759, 399] width 1519 height 738
click at [1187, 648] on main "< Back to public search results Copy work link SAVE ME Work Detail Member Work …" at bounding box center [759, 399] width 1519 height 738
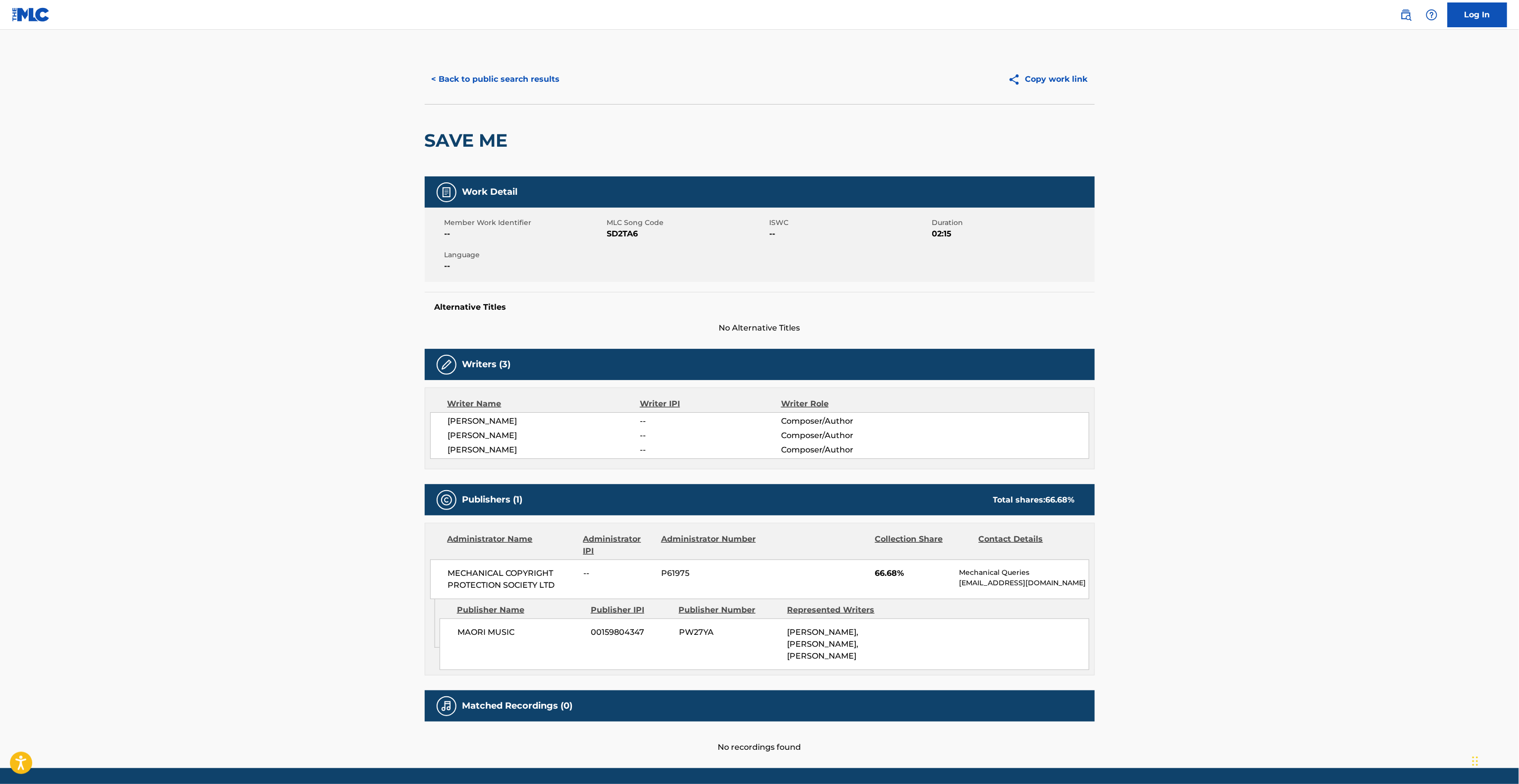
click at [1186, 651] on main "< Back to public search results Copy work link SAVE ME Work Detail Member Work …" at bounding box center [759, 399] width 1519 height 738
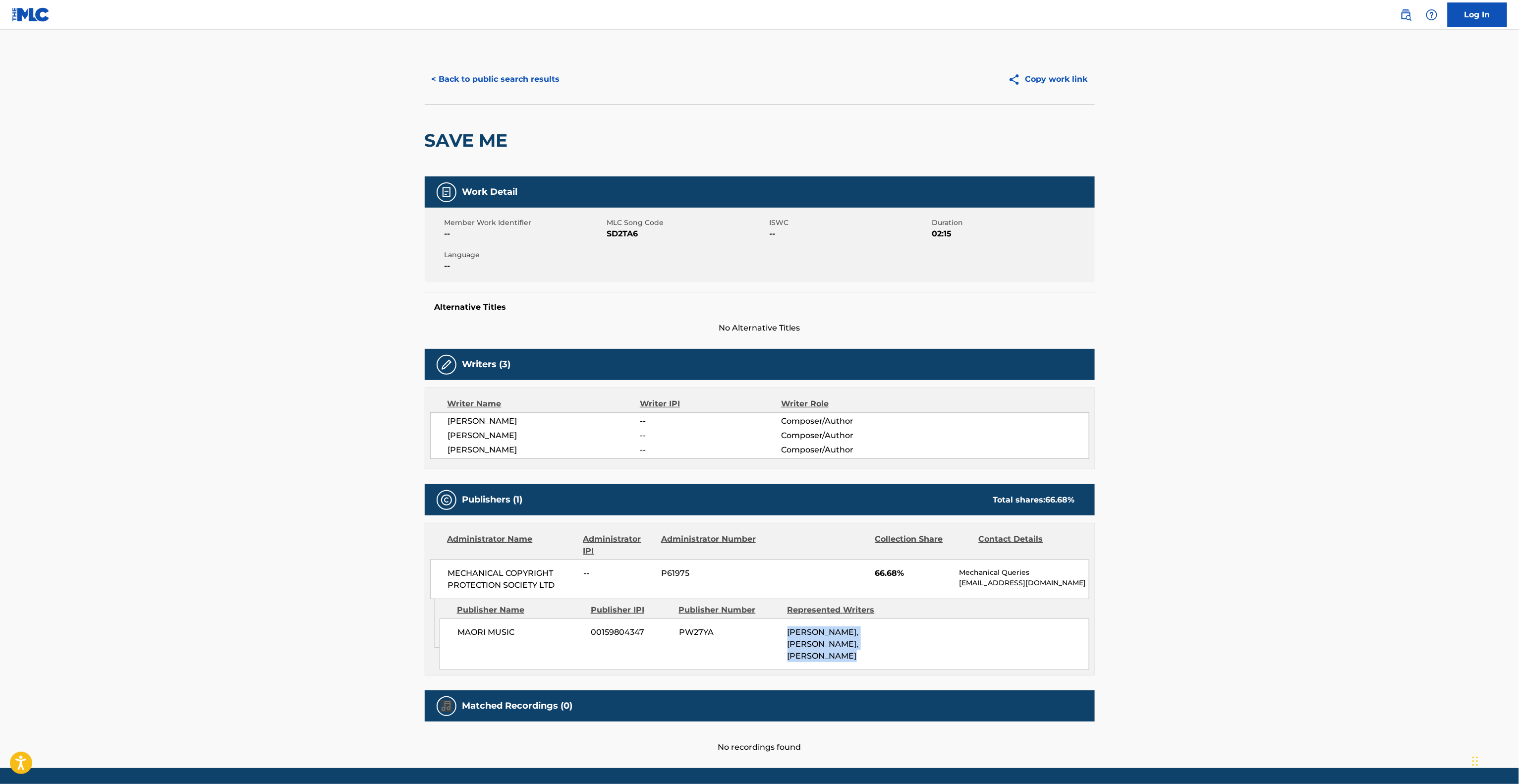
click at [1186, 651] on main "< Back to public search results Copy work link SAVE ME Work Detail Member Work …" at bounding box center [759, 399] width 1519 height 738
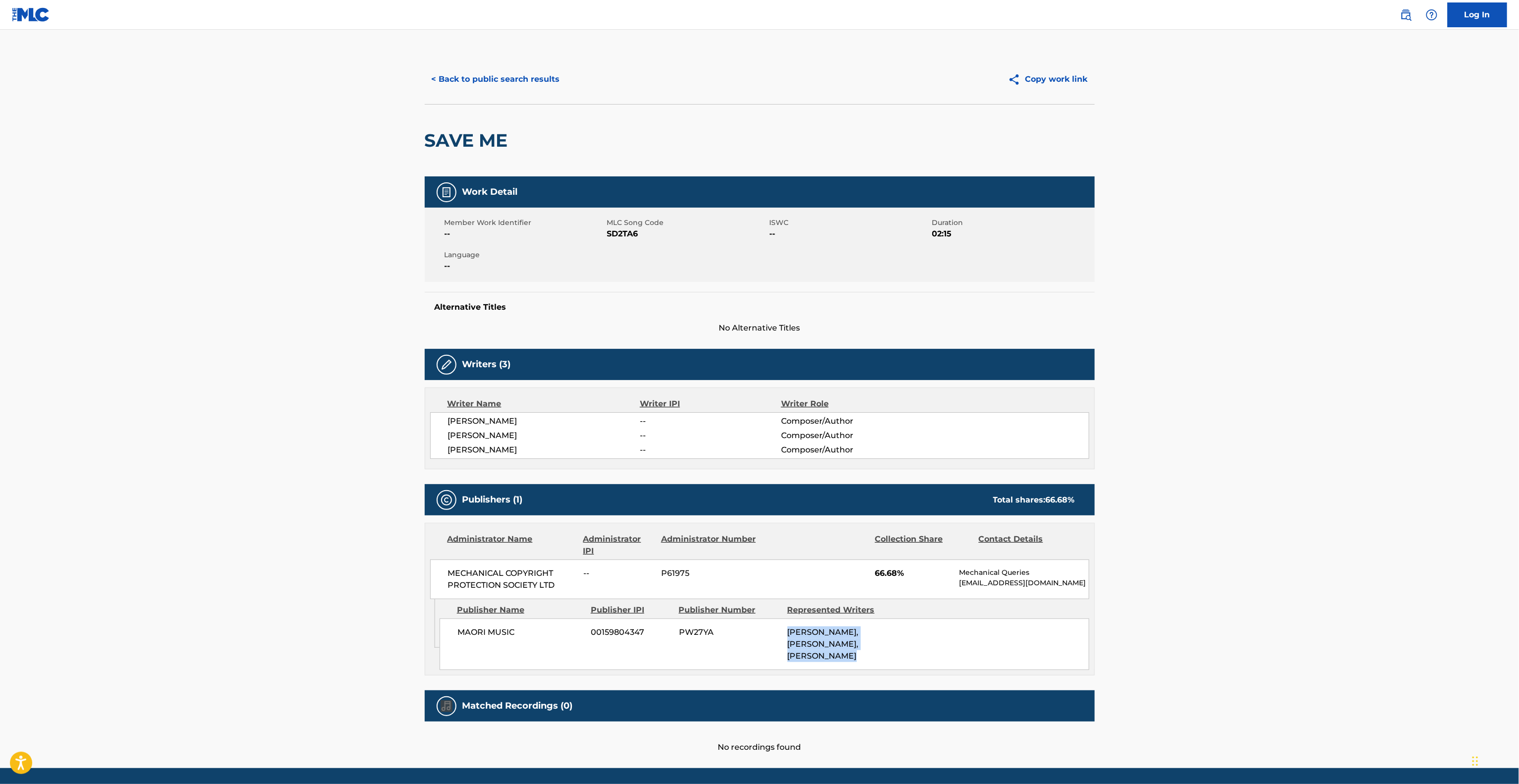
click at [1186, 651] on main "< Back to public search results Copy work link SAVE ME Work Detail Member Work …" at bounding box center [759, 399] width 1519 height 738
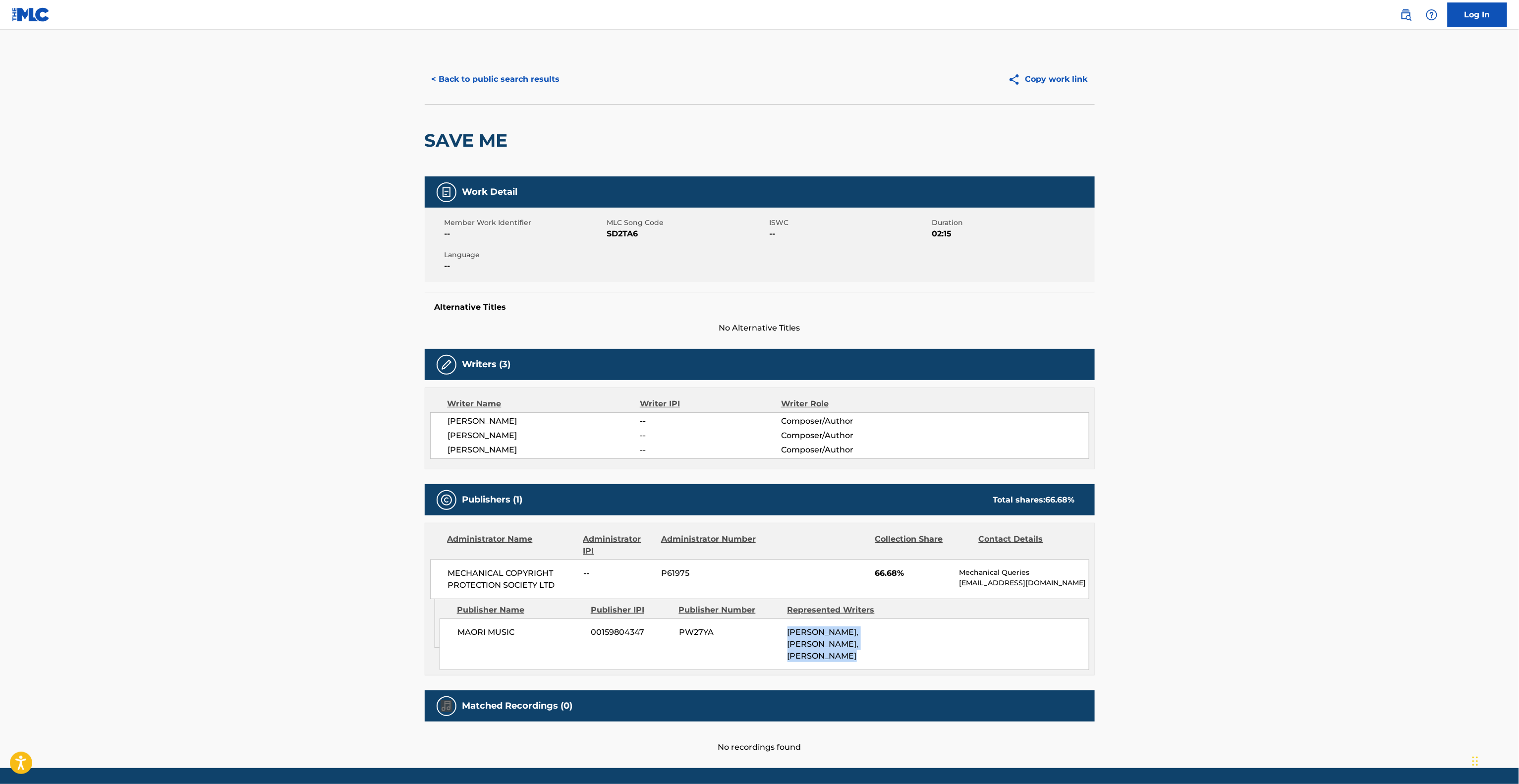
click at [1186, 651] on main "< Back to public search results Copy work link SAVE ME Work Detail Member Work …" at bounding box center [759, 399] width 1519 height 738
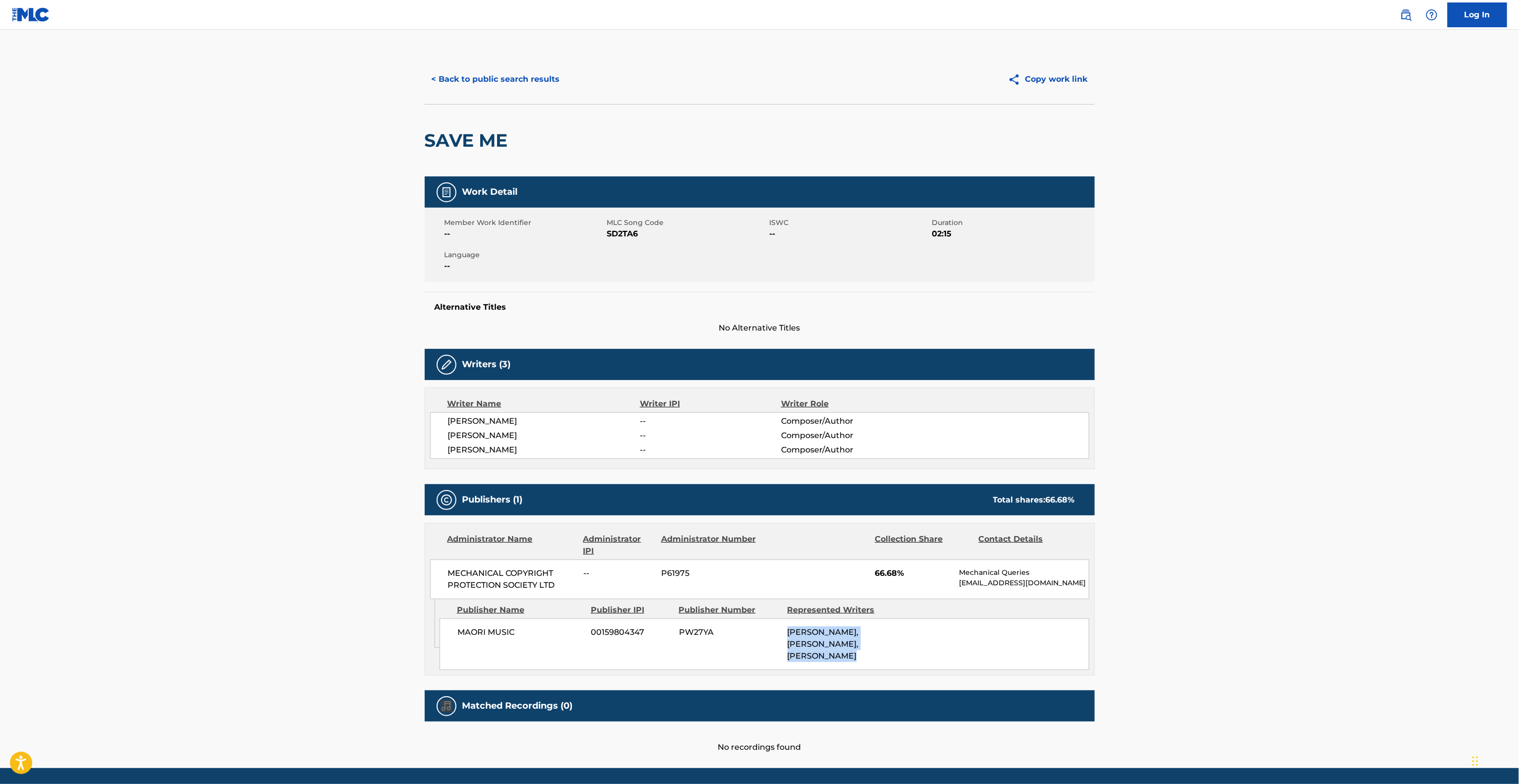
click at [1186, 651] on main "< Back to public search results Copy work link SAVE ME Work Detail Member Work …" at bounding box center [759, 399] width 1519 height 738
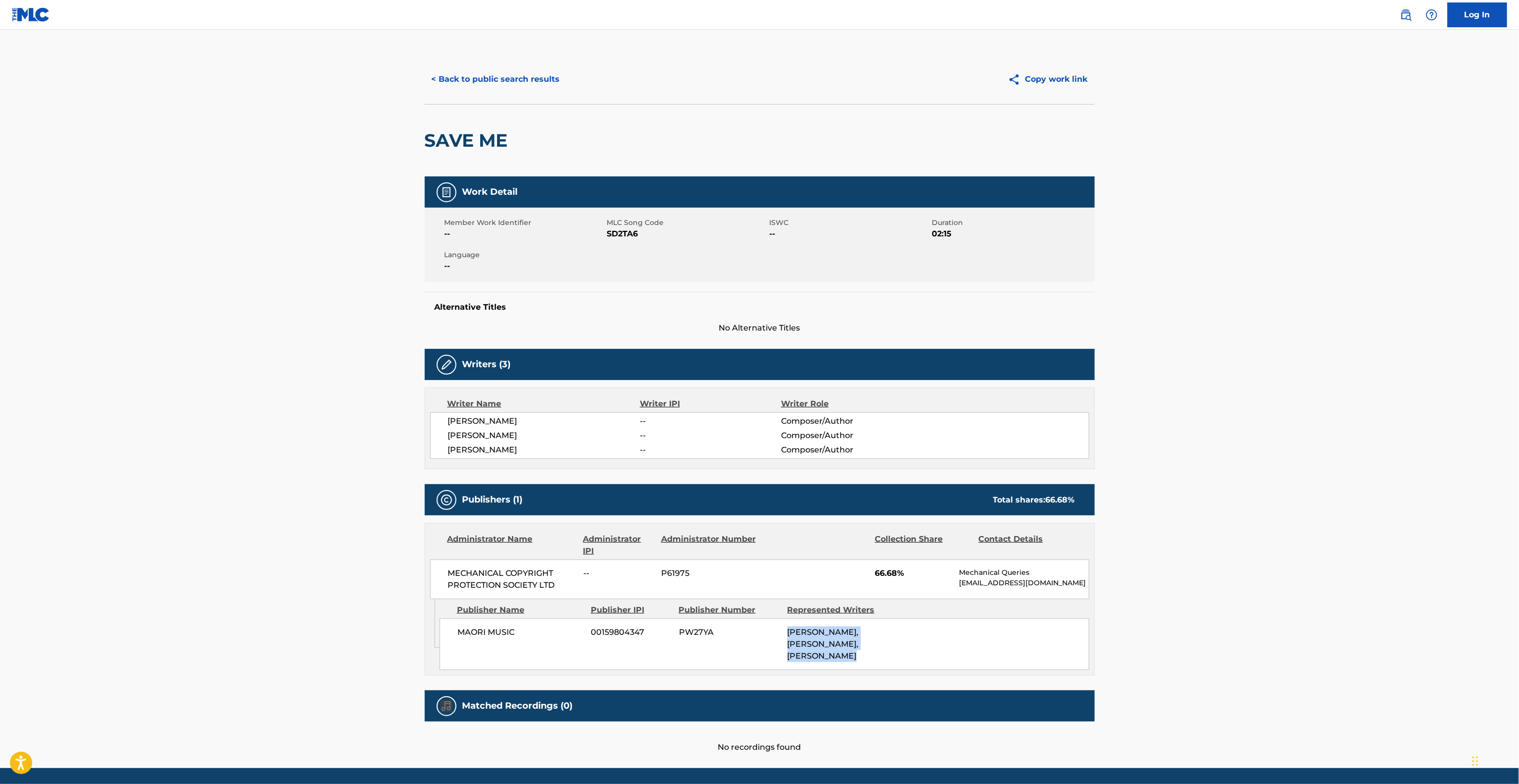
click at [1186, 651] on main "< Back to public search results Copy work link SAVE ME Work Detail Member Work …" at bounding box center [759, 399] width 1519 height 738
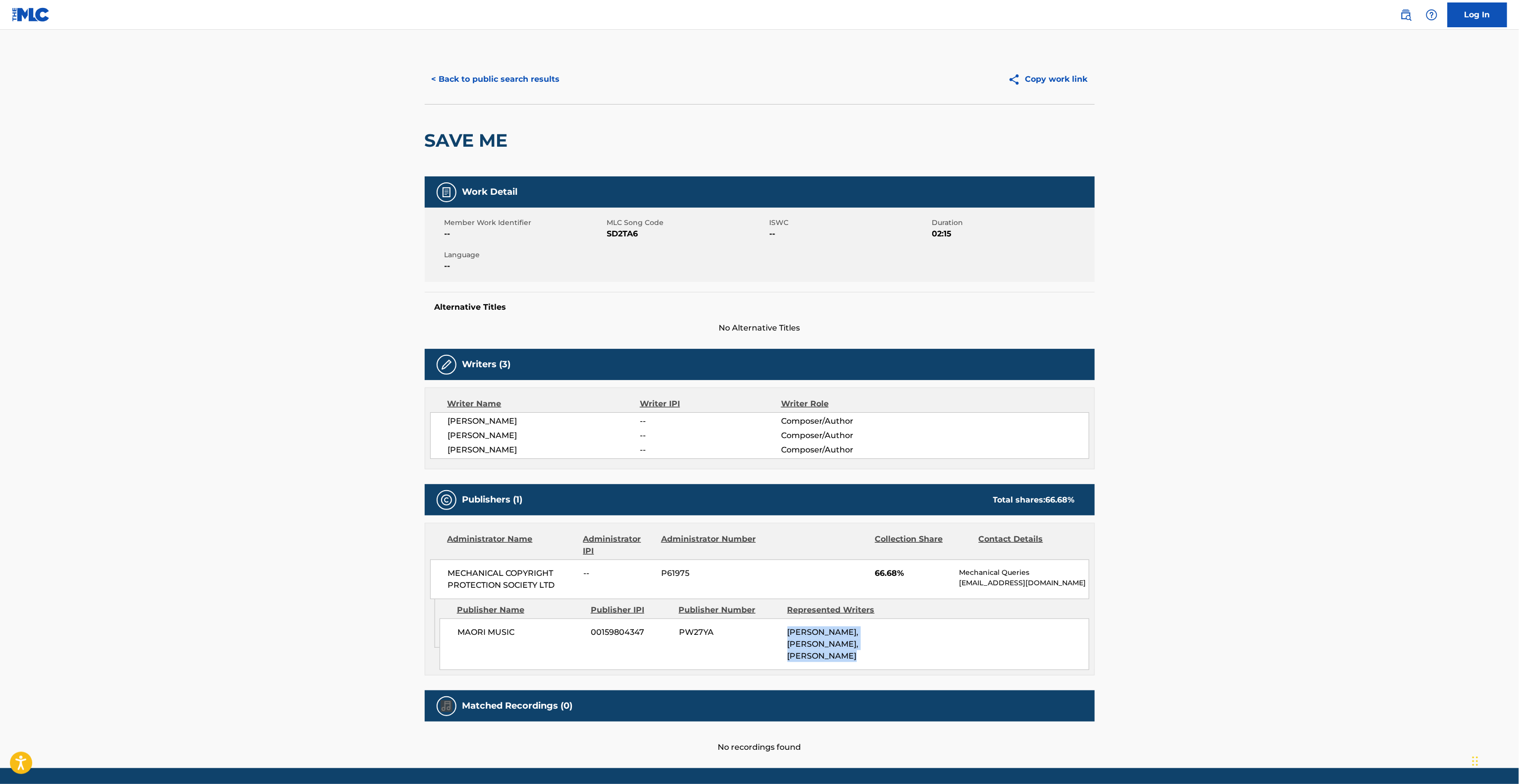
click at [1186, 651] on main "< Back to public search results Copy work link SAVE ME Work Detail Member Work …" at bounding box center [759, 399] width 1519 height 738
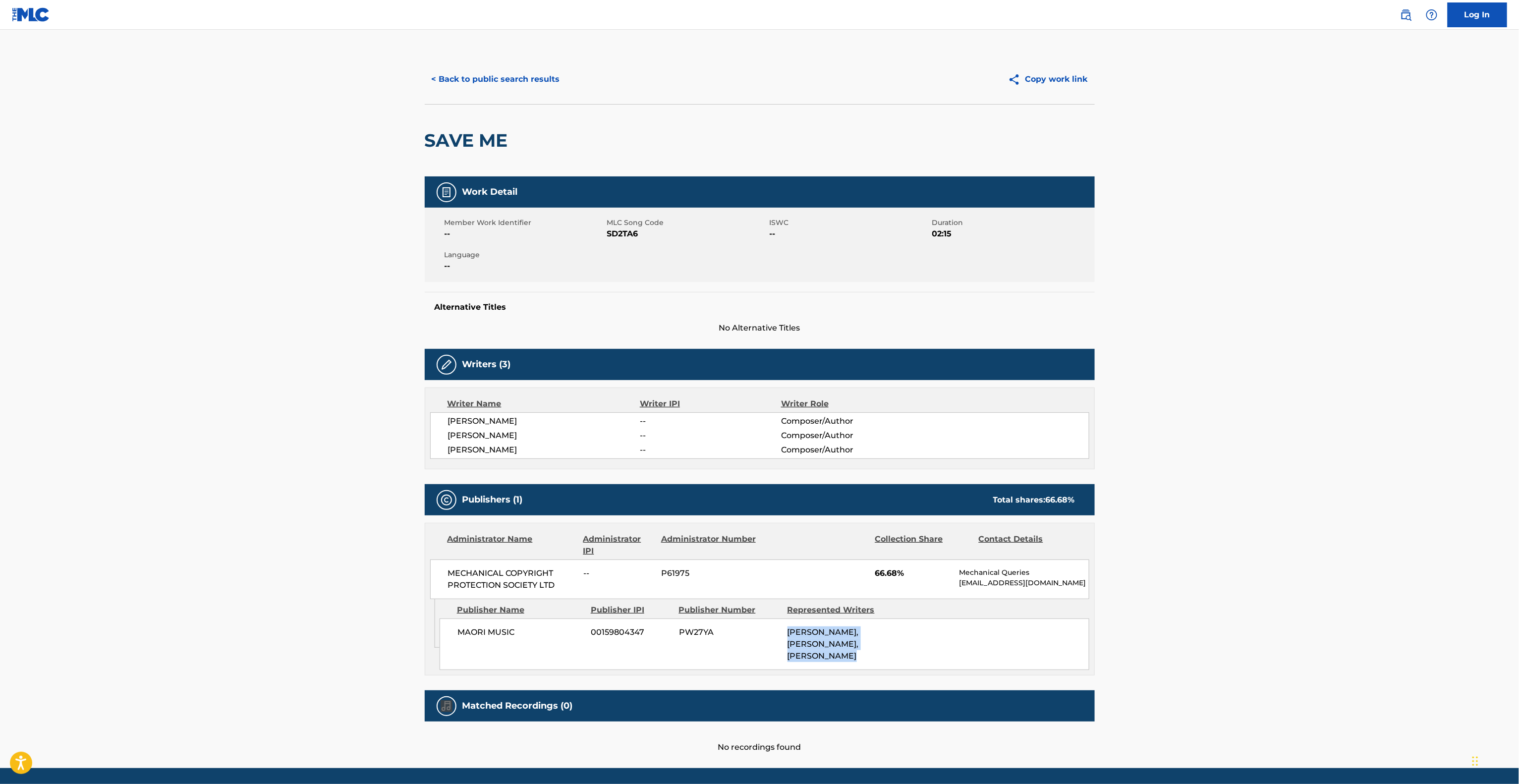
click at [1186, 651] on main "< Back to public search results Copy work link SAVE ME Work Detail Member Work …" at bounding box center [759, 399] width 1519 height 738
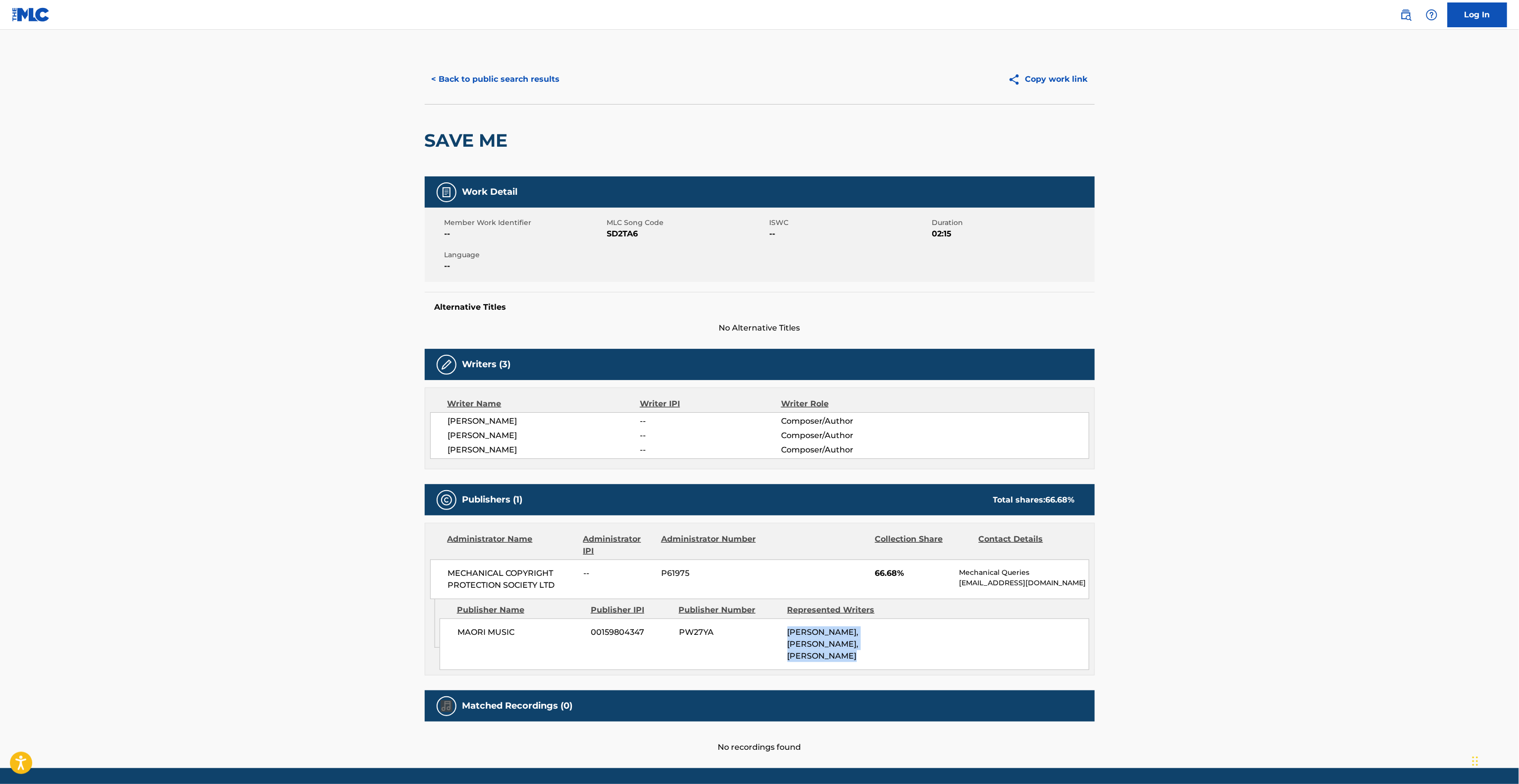
click at [1186, 651] on main "< Back to public search results Copy work link SAVE ME Work Detail Member Work …" at bounding box center [759, 399] width 1519 height 738
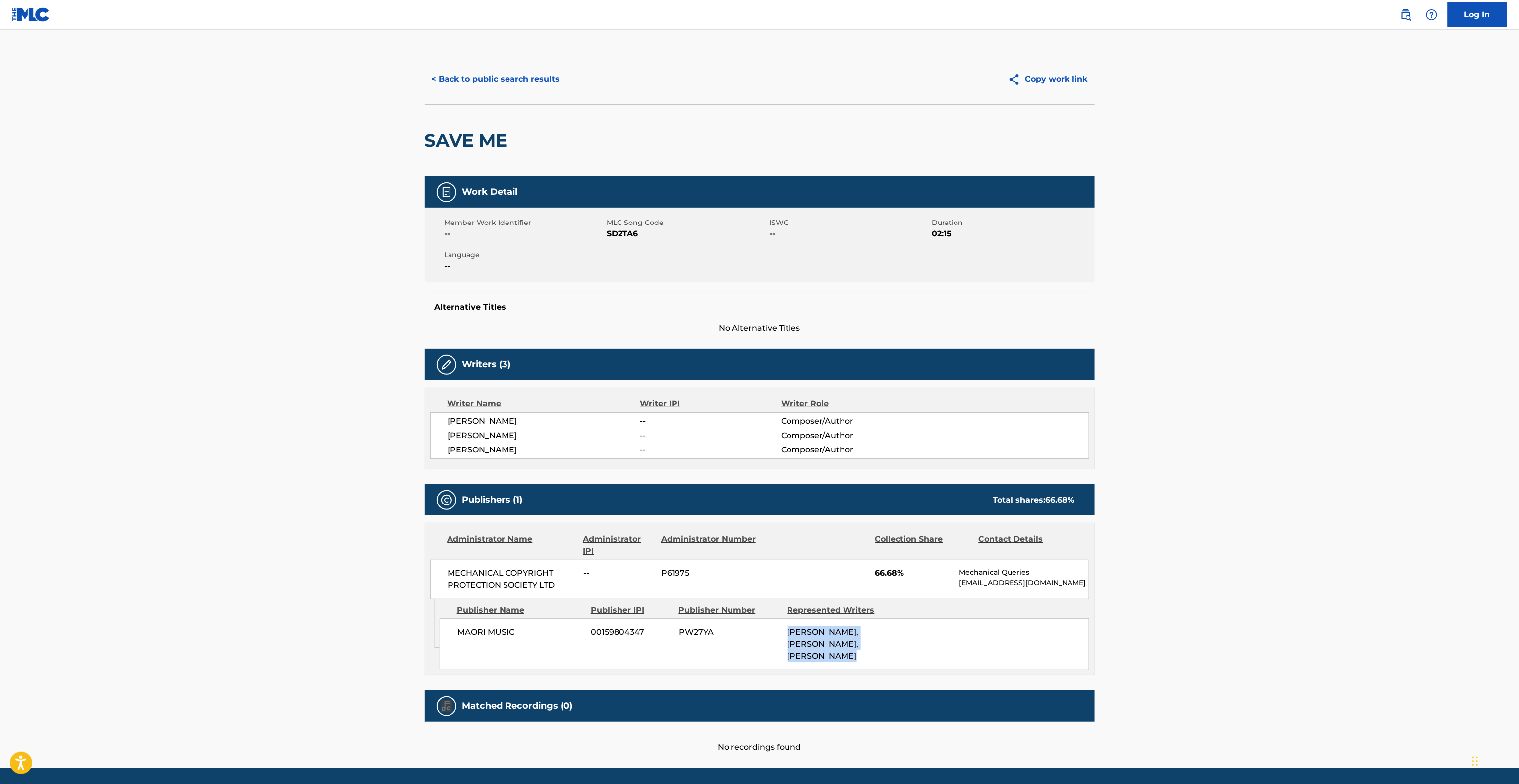
click at [1186, 651] on main "< Back to public search results Copy work link SAVE ME Work Detail Member Work …" at bounding box center [759, 399] width 1519 height 738
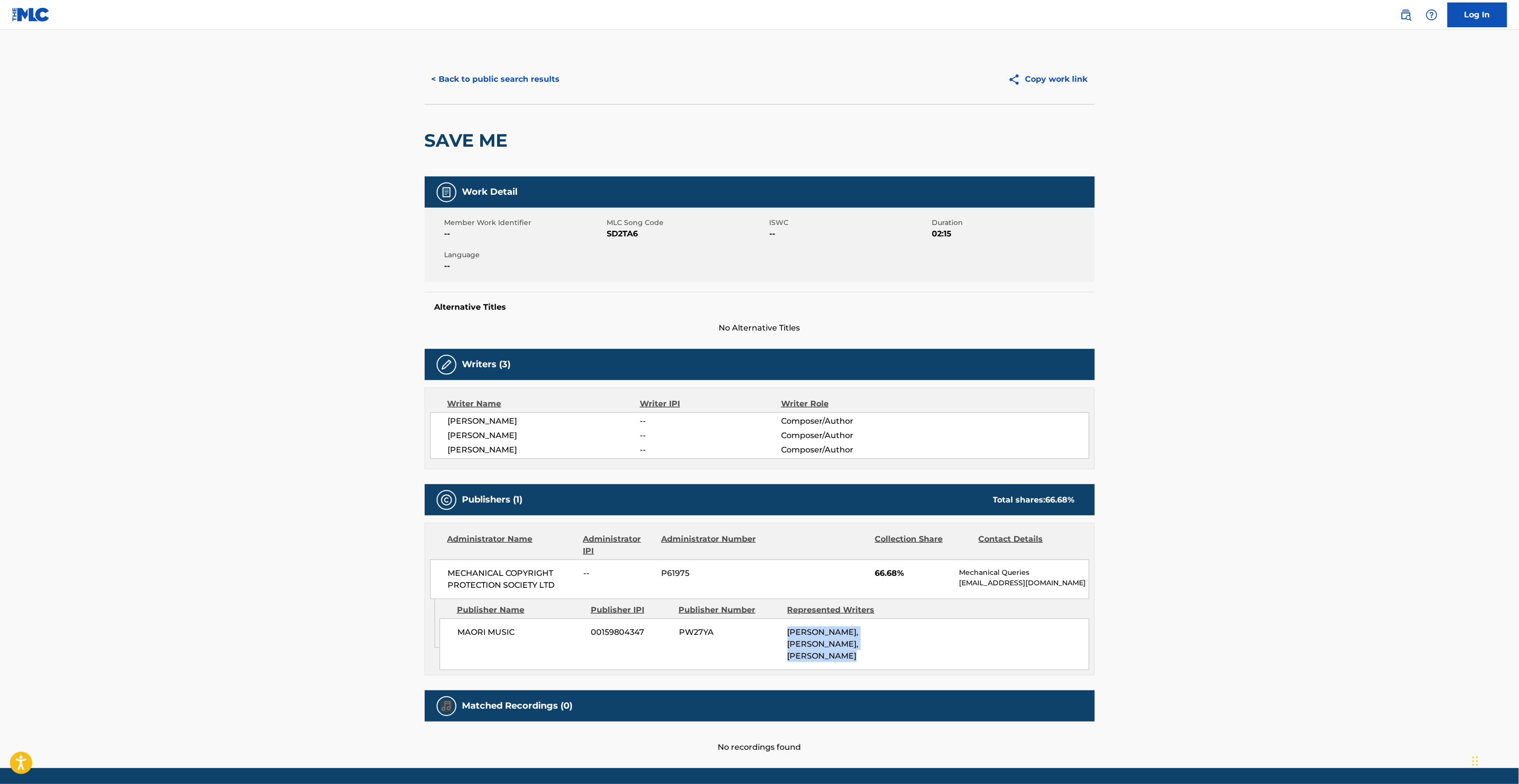
click at [1186, 651] on main "< Back to public search results Copy work link SAVE ME Work Detail Member Work …" at bounding box center [759, 399] width 1519 height 738
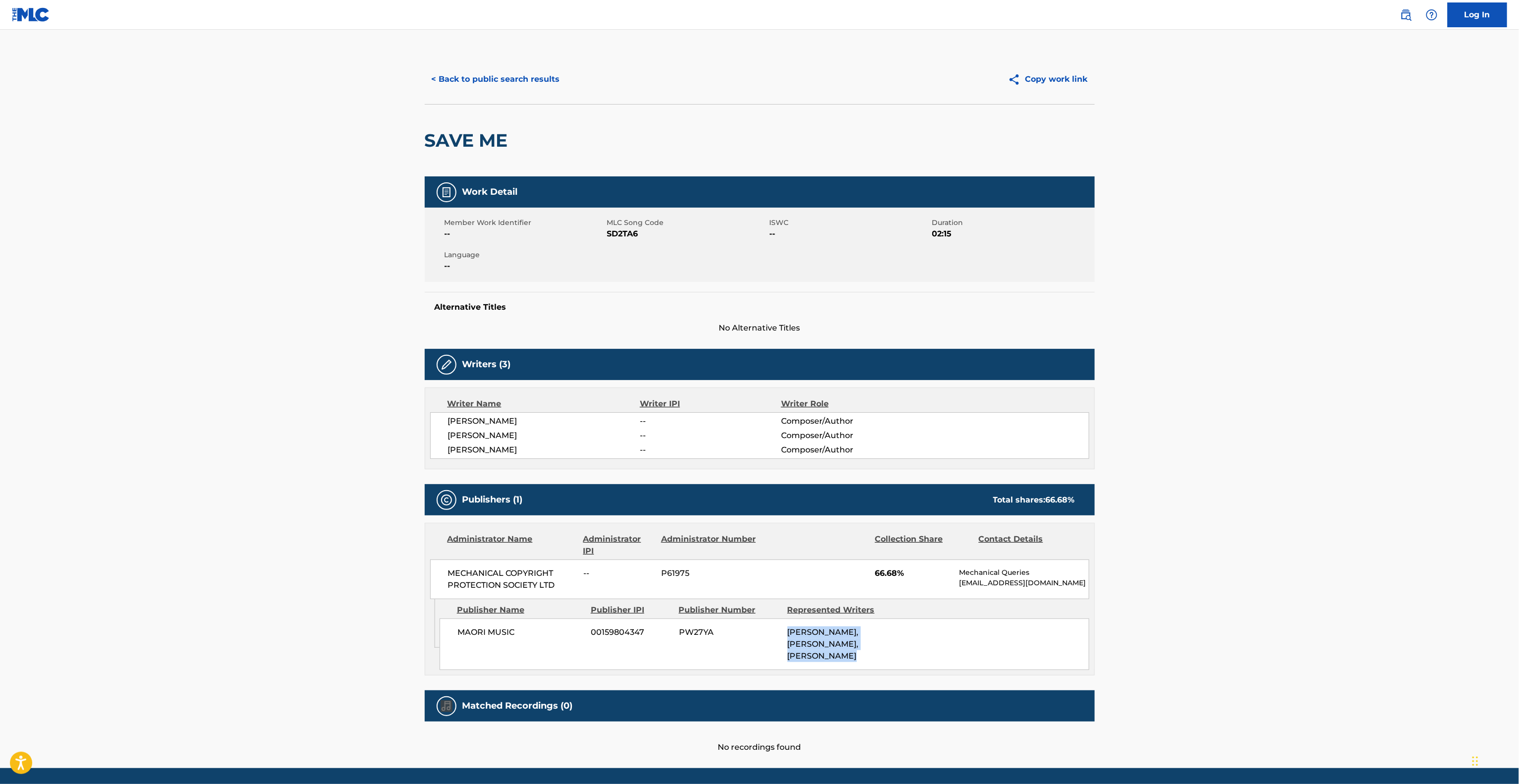
click at [1186, 651] on main "< Back to public search results Copy work link SAVE ME Work Detail Member Work …" at bounding box center [759, 399] width 1519 height 738
click at [1185, 651] on main "< Back to public search results Copy work link SAVE ME Work Detail Member Work …" at bounding box center [759, 399] width 1519 height 738
click at [1185, 651] on main "< Back to public search results Copy work link SAVE ME Work Detail Member Work …" at bounding box center [759, 399] width 1519 height 738
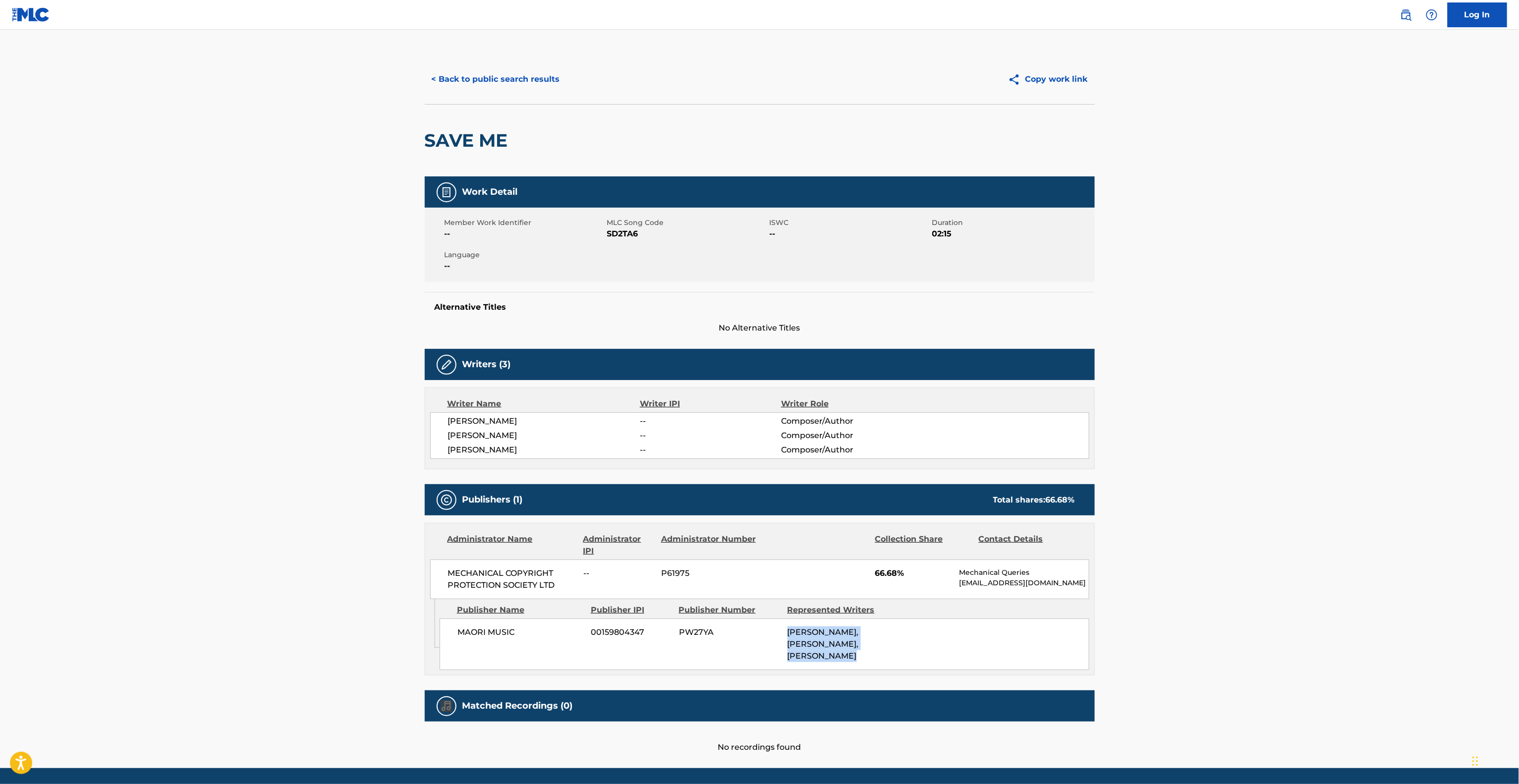
click at [1185, 651] on main "< Back to public search results Copy work link SAVE ME Work Detail Member Work …" at bounding box center [759, 399] width 1519 height 738
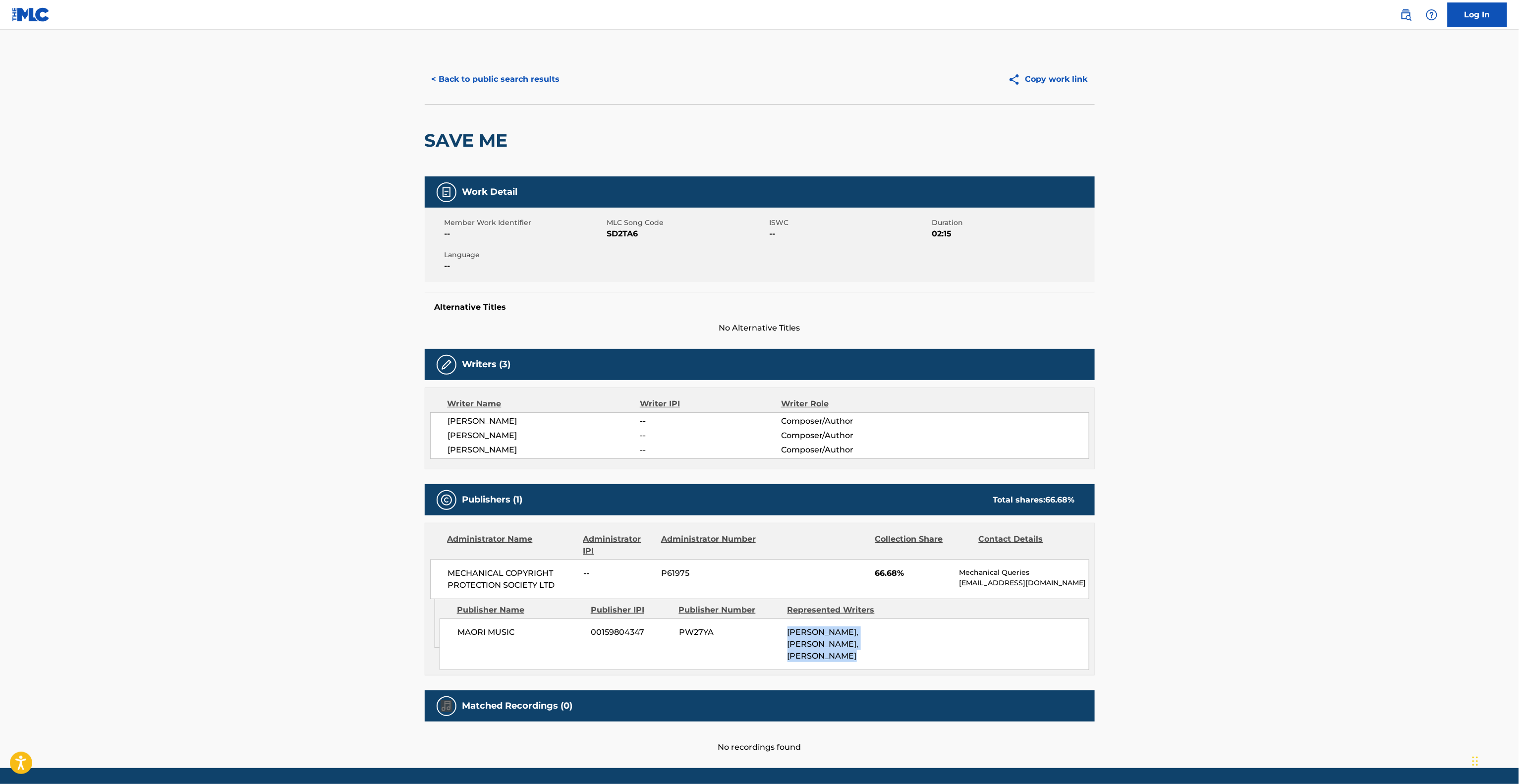
click at [1185, 651] on main "< Back to public search results Copy work link SAVE ME Work Detail Member Work …" at bounding box center [759, 399] width 1519 height 738
click at [1183, 648] on main "< Back to public search results Copy work link SAVE ME Work Detail Member Work …" at bounding box center [759, 399] width 1519 height 738
drag, startPoint x: 1183, startPoint y: 648, endPoint x: 850, endPoint y: 748, distance: 347.7
click at [1182, 648] on main "< Back to public search results Copy work link SAVE ME Work Detail Member Work …" at bounding box center [759, 399] width 1519 height 738
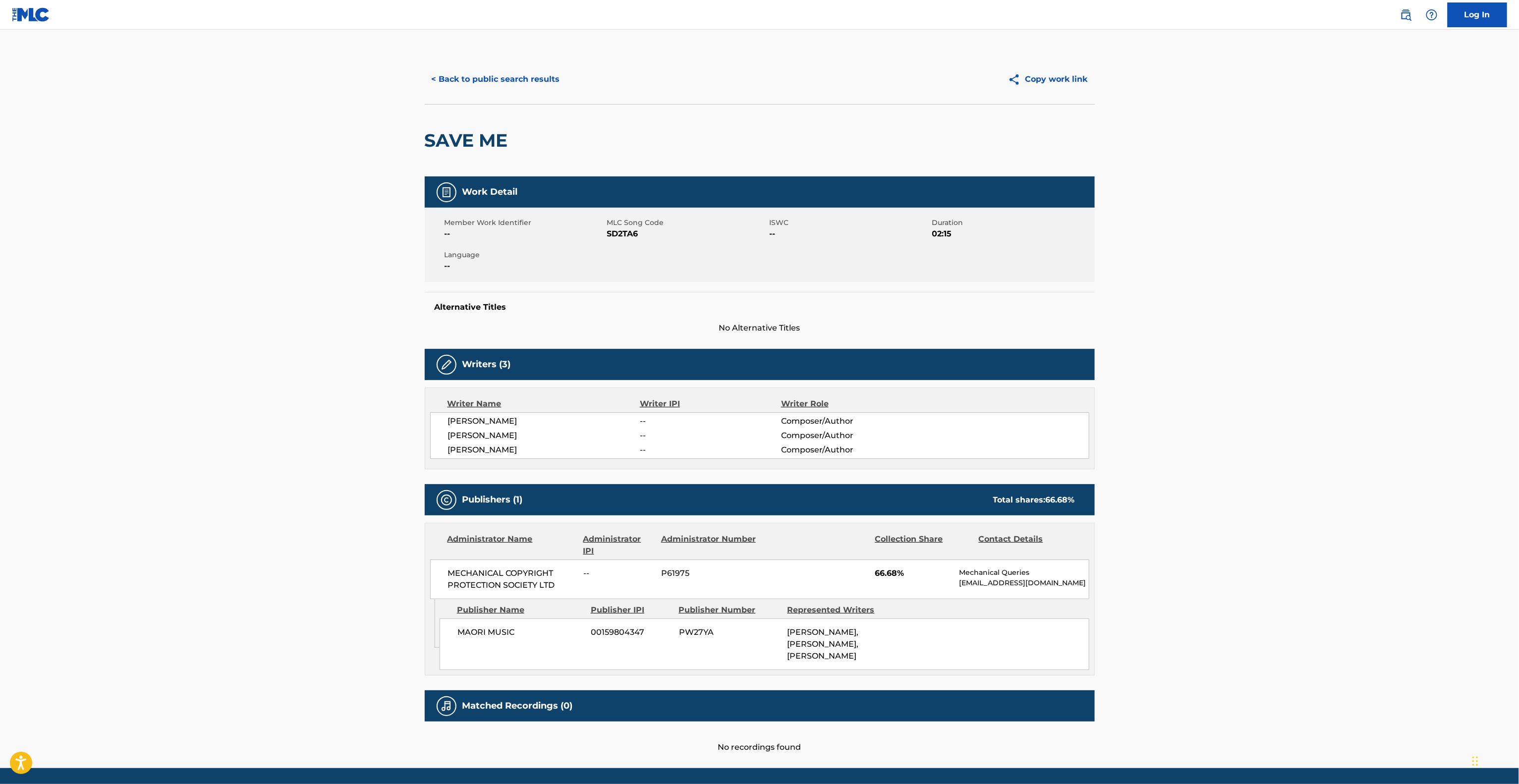
click at [770, 598] on div "MECHANICAL COPYRIGHT PROTECTION SOCIETY LTD -- P61975 66.68% Mechanical Queries…" at bounding box center [759, 579] width 659 height 39
click at [770, 595] on div "MECHANICAL COPYRIGHT PROTECTION SOCIETY LTD -- P61975 66.68% Mechanical Queries…" at bounding box center [759, 579] width 659 height 39
click at [507, 91] on button "< Back to public search results" at bounding box center [496, 79] width 142 height 25
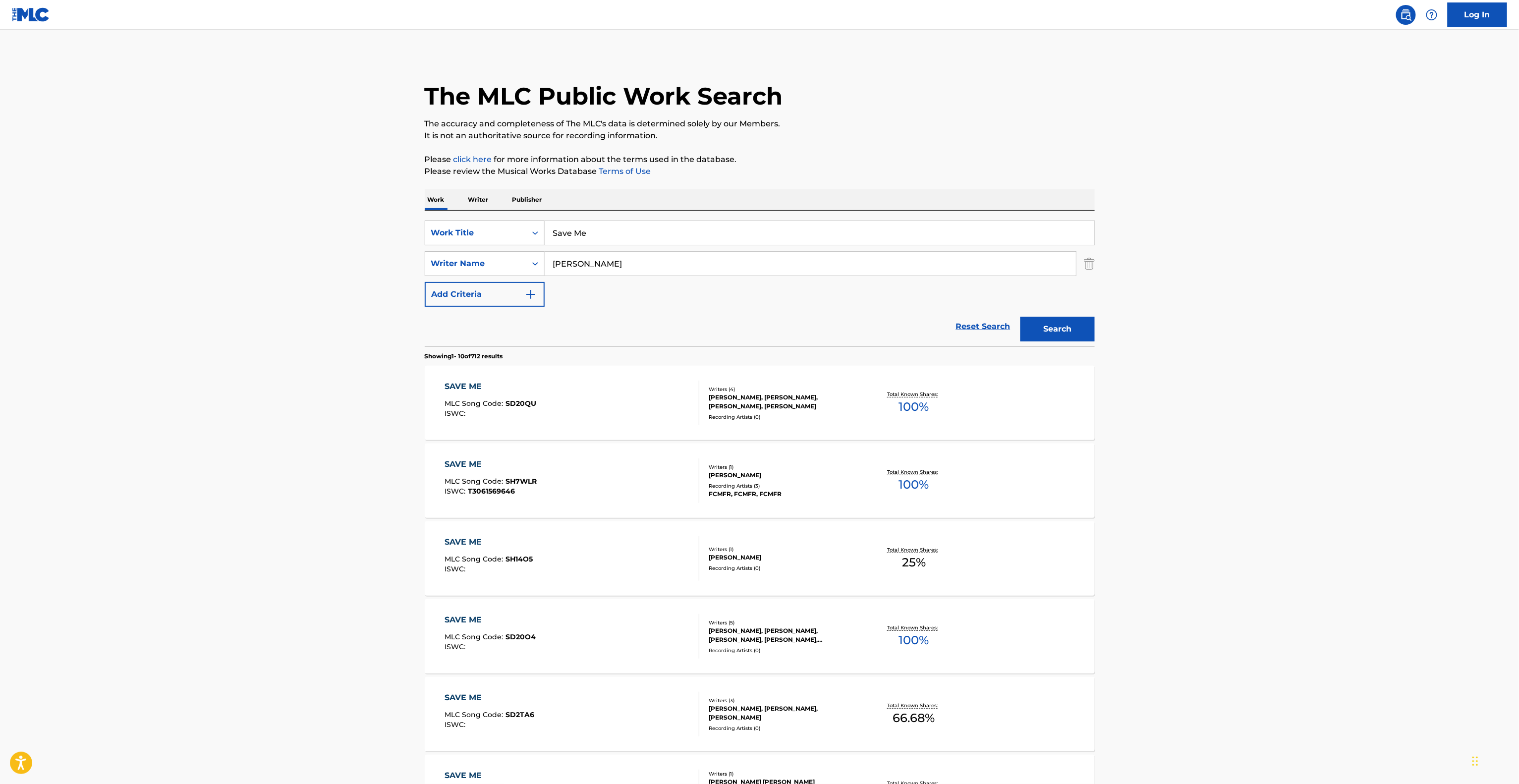
drag, startPoint x: 636, startPoint y: 224, endPoint x: 475, endPoint y: 222, distance: 161.0
click at [475, 222] on div "SearchWithCriteria9122c415-4871-403b-959f-48dc6ffe7e28 Work Title Save Me" at bounding box center [760, 233] width 670 height 25
paste input "Deep In My Soul"
type input "Deep In My Soul"
click at [219, 280] on main "The MLC Public Work Search The accuracy and completeness of The MLC's data is d…" at bounding box center [759, 613] width 1519 height 1166
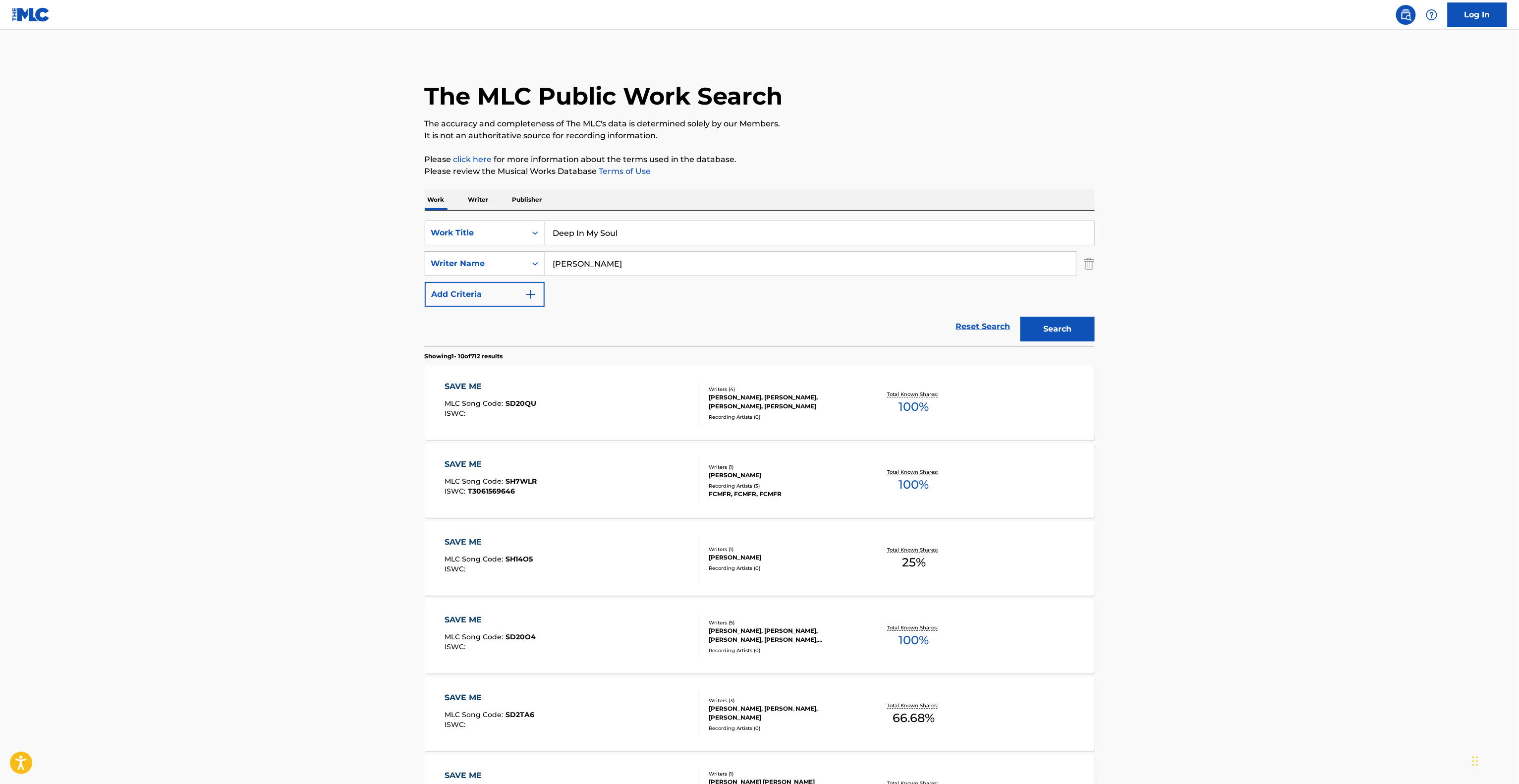
drag, startPoint x: 622, startPoint y: 270, endPoint x: 475, endPoint y: 261, distance: 147.3
click at [463, 261] on div "SearchWithCriteriac9783d1d-2eb3-44e6-b300-6b0cdbdadcc9 Writer Name [PERSON_NAME]" at bounding box center [760, 264] width 670 height 25
paste input "Kriek"
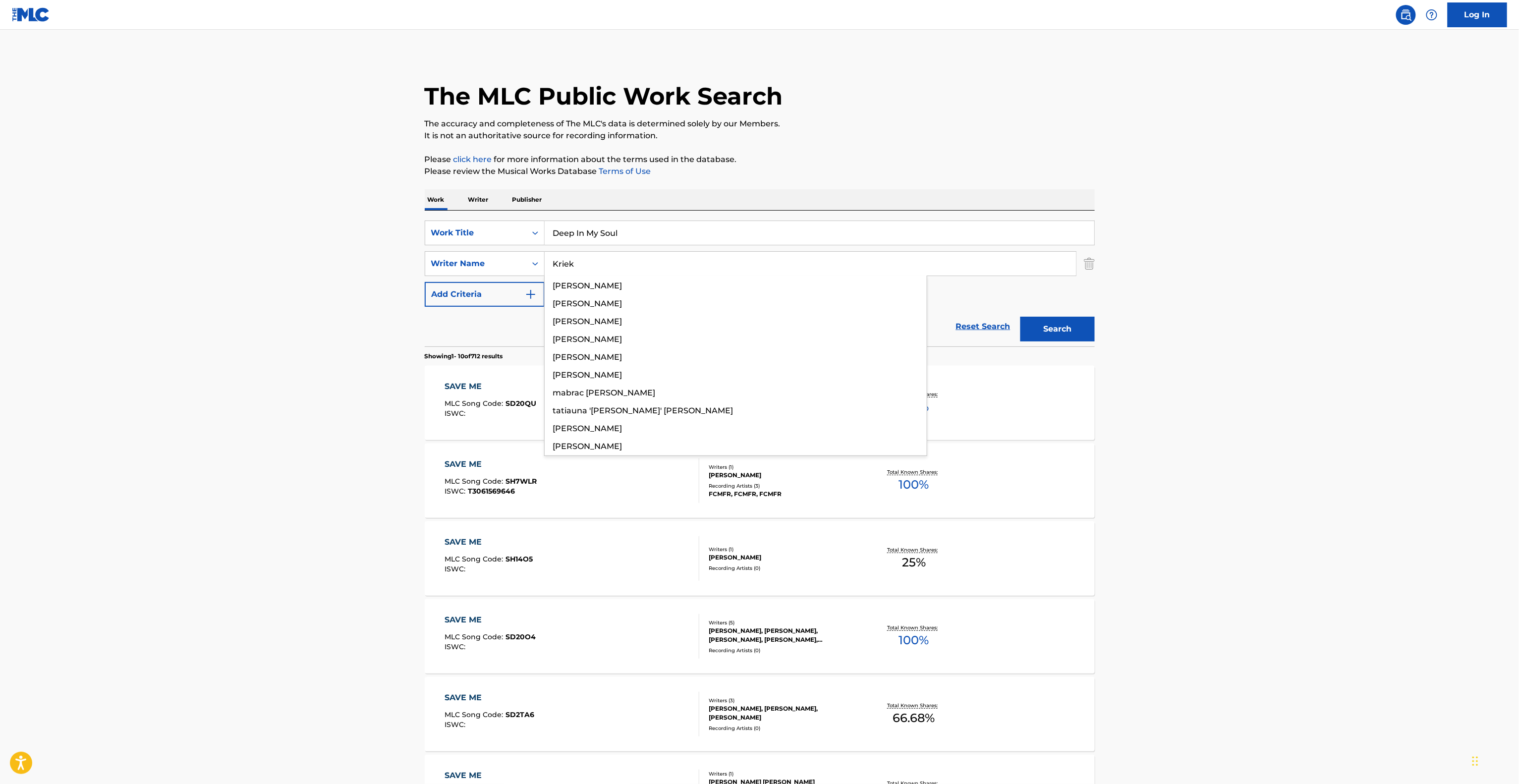
type input "Kriek"
click at [1072, 337] on button "Search" at bounding box center [1057, 329] width 74 height 25
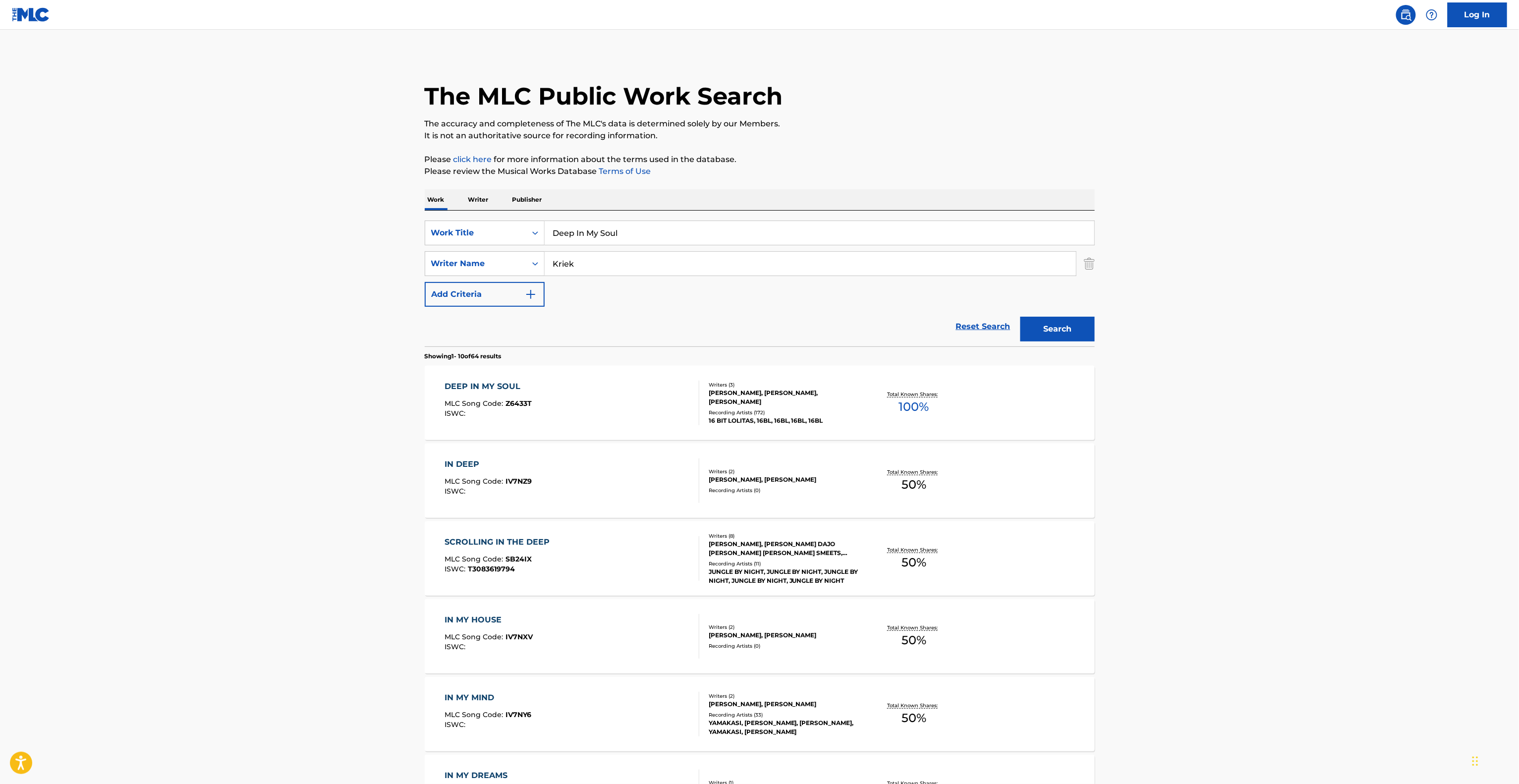
click at [1285, 349] on main "The MLC Public Work Search The accuracy and completeness of The MLC's data is d…" at bounding box center [759, 613] width 1519 height 1166
click at [488, 387] on div "DEEP IN MY SOUL" at bounding box center [488, 386] width 87 height 12
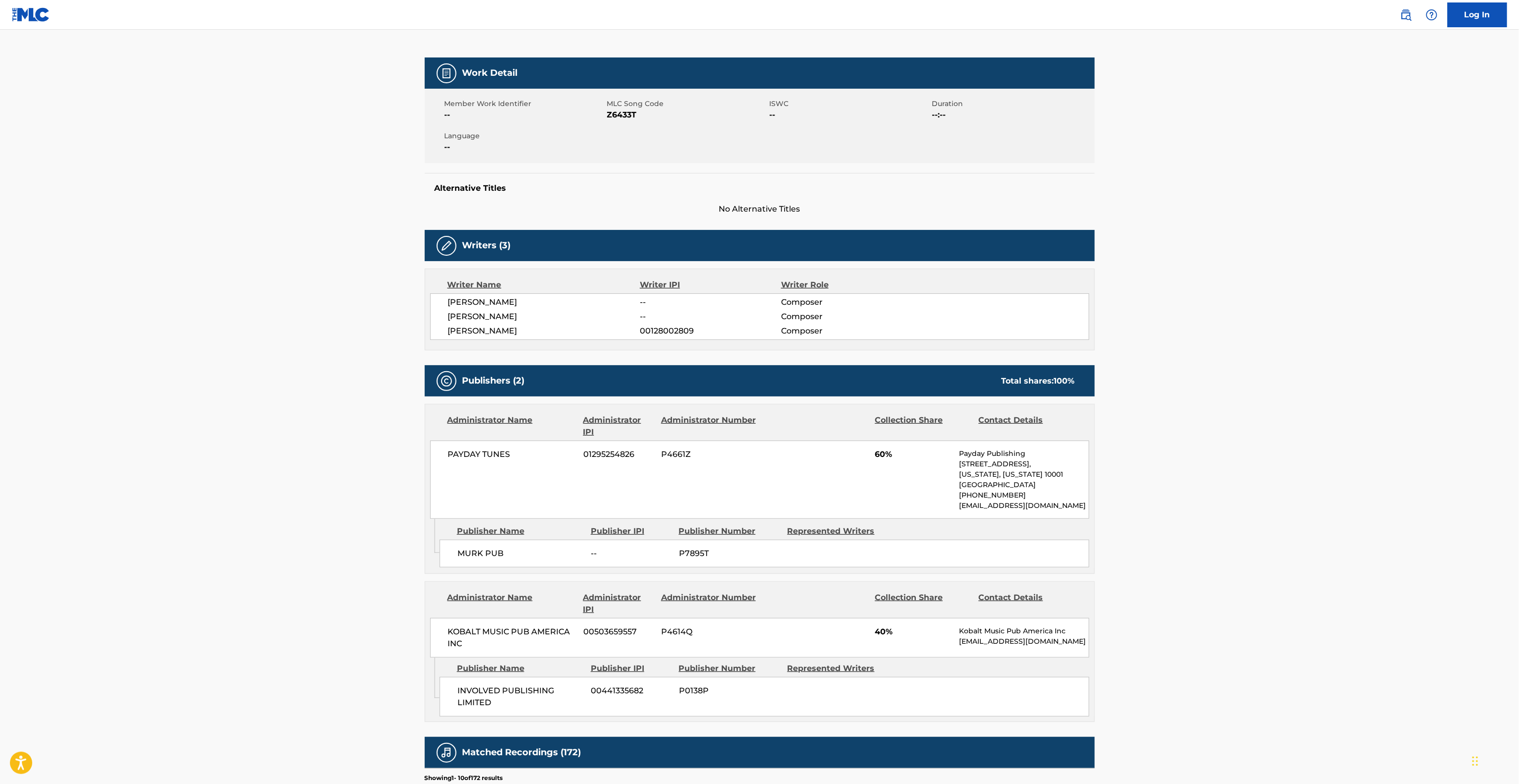
scroll to position [198, 0]
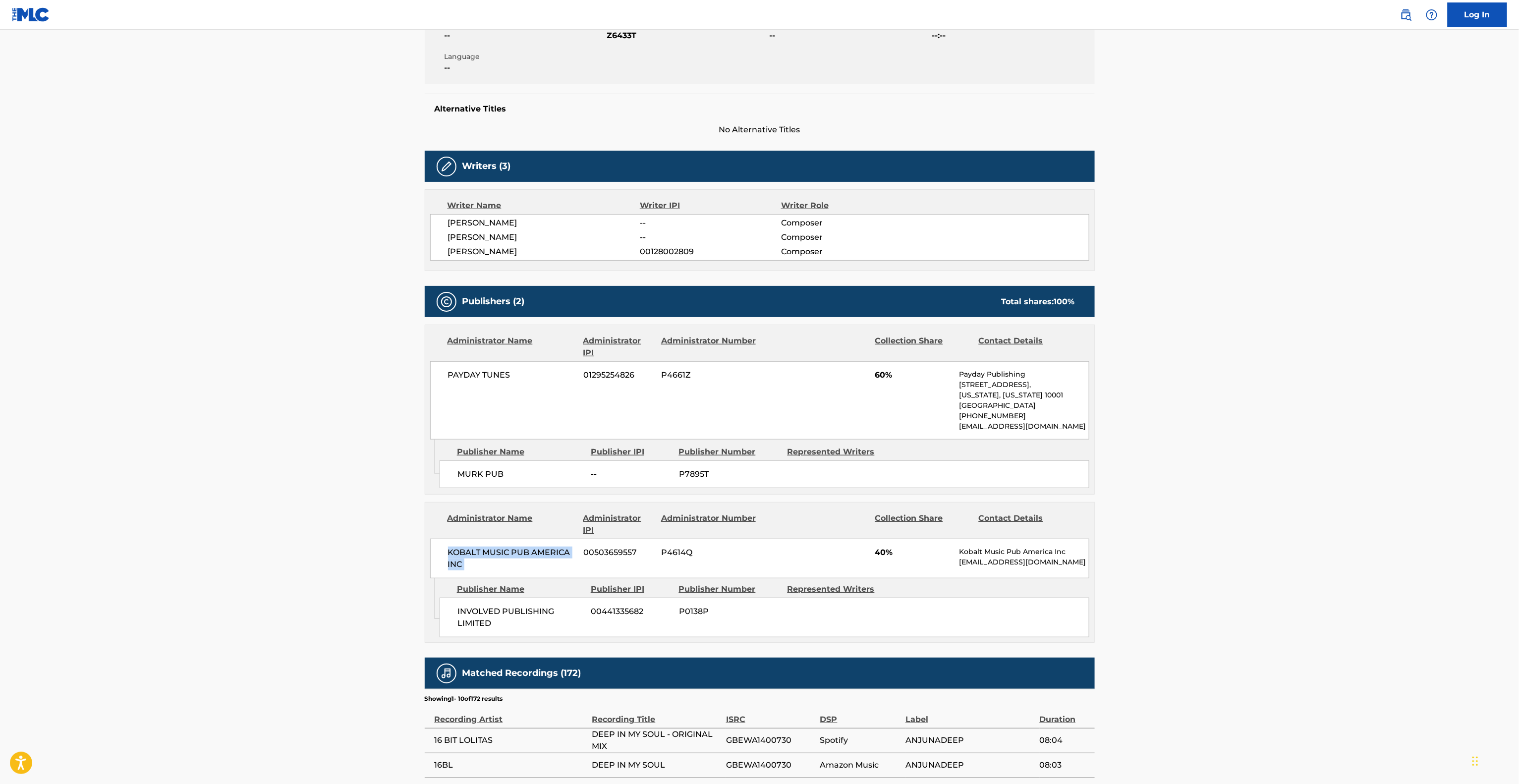
drag, startPoint x: 438, startPoint y: 552, endPoint x: 584, endPoint y: 569, distance: 147.0
click at [584, 569] on div "KOBALT MUSIC PUB AMERICA INC 00503659557 P4614Q 40% Kobalt Music Pub America In…" at bounding box center [759, 558] width 659 height 39
click at [648, 569] on div "KOBALT MUSIC PUB AMERICA INC 00503659557 P4614Q 40% Kobalt Music Pub America In…" at bounding box center [759, 558] width 659 height 39
